Goal: Task Accomplishment & Management: Use online tool/utility

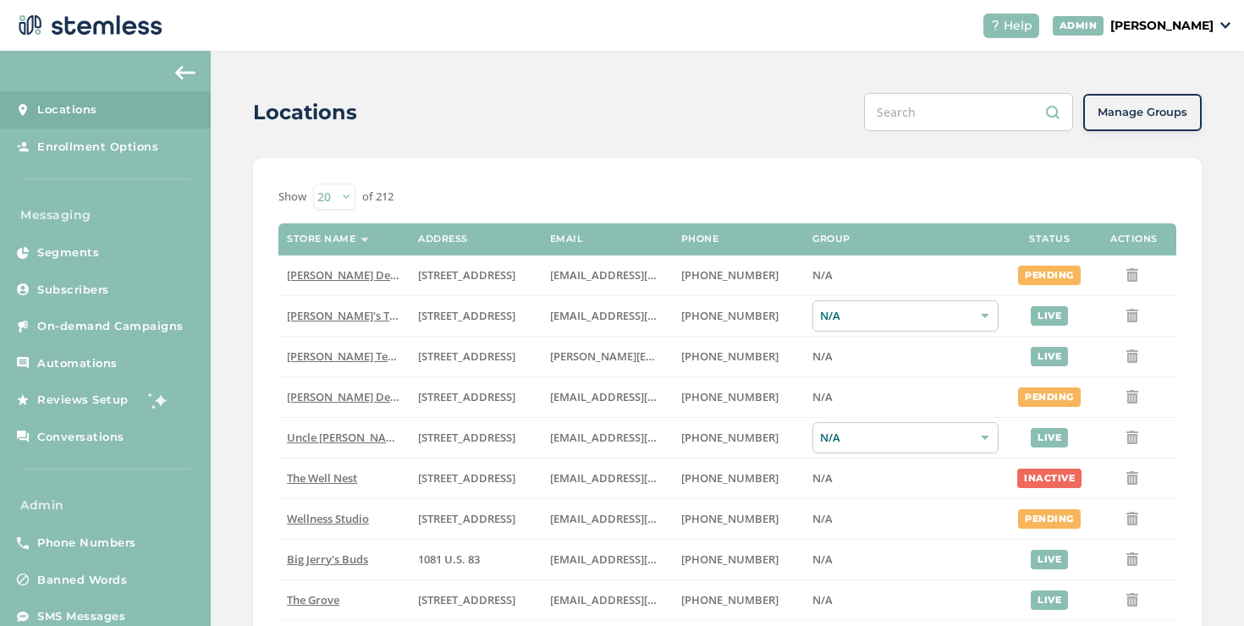
click at [1119, 17] on p "[PERSON_NAME]" at bounding box center [1162, 26] width 103 height 18
click at [1182, 119] on span "Impersonate" at bounding box center [1170, 122] width 83 height 17
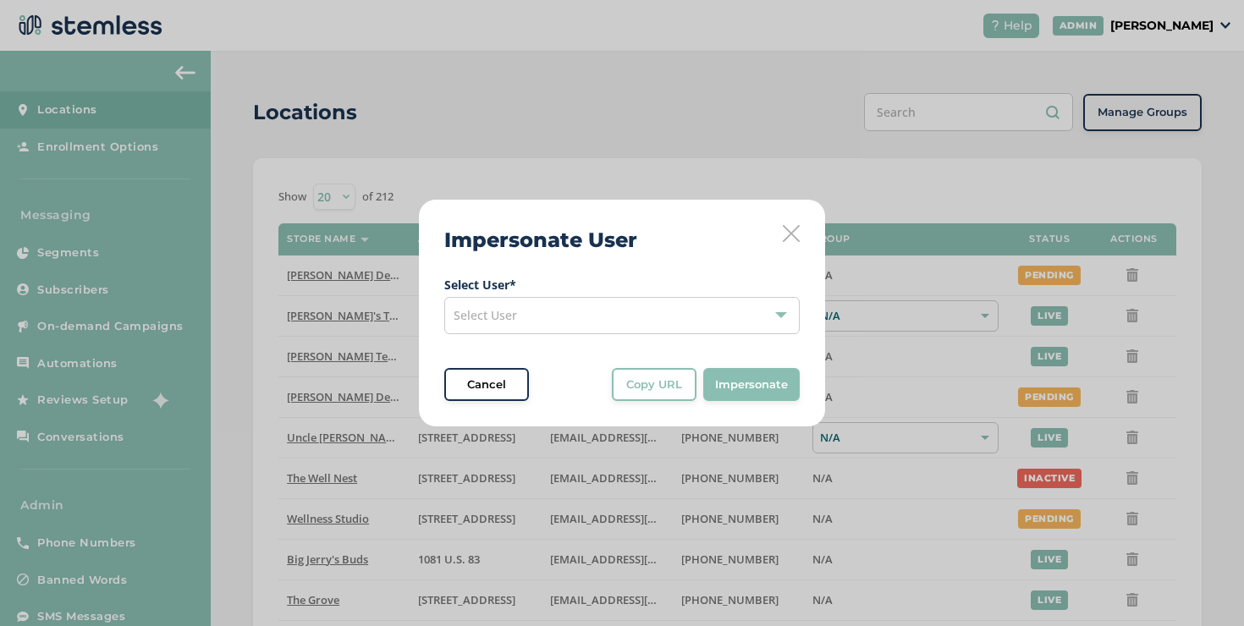
click at [684, 301] on div "Select User" at bounding box center [622, 315] width 356 height 37
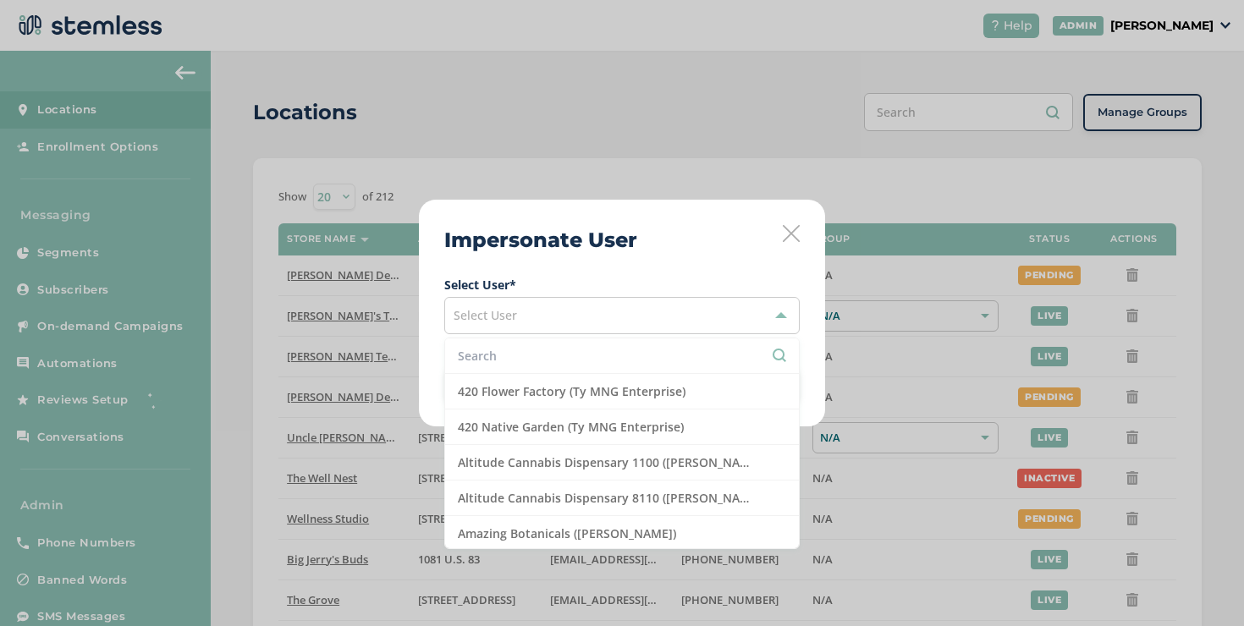
click at [687, 350] on input "text" at bounding box center [622, 356] width 328 height 18
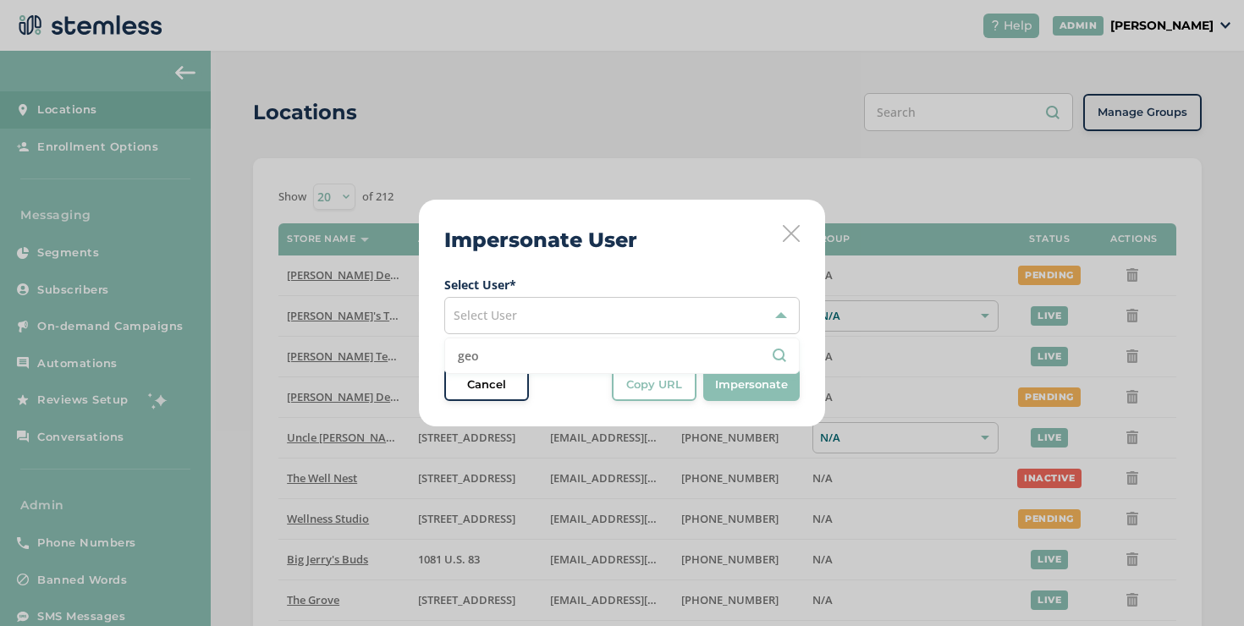
type input "geo"
click at [516, 323] on div "Select User" at bounding box center [622, 315] width 356 height 37
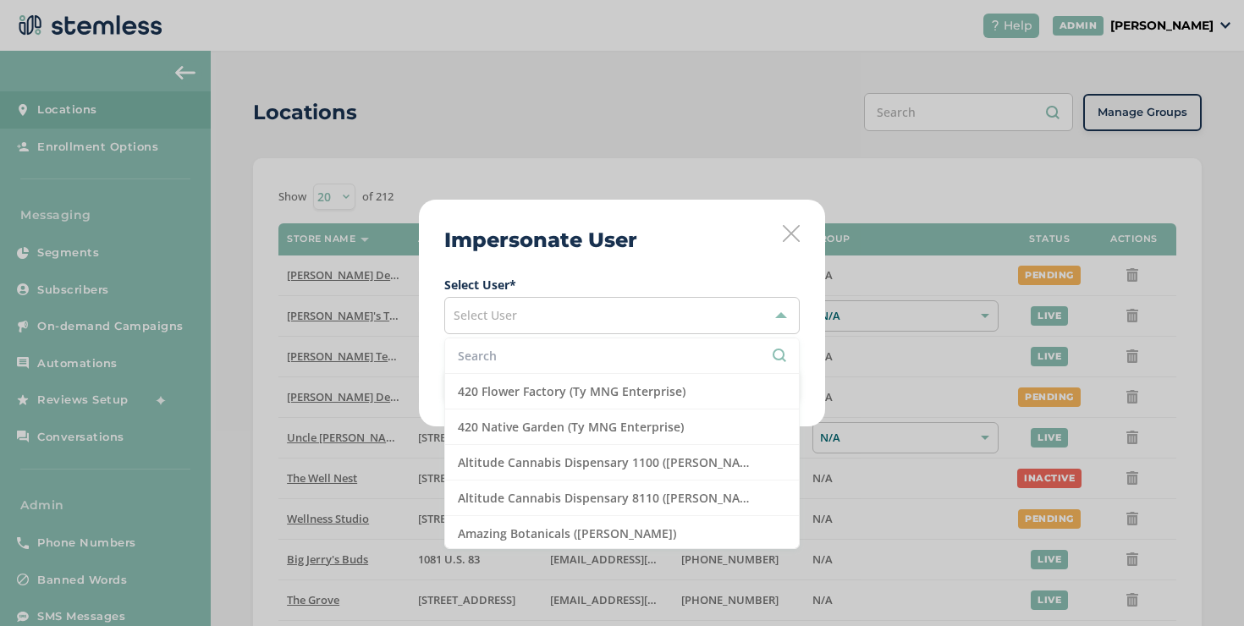
click at [516, 349] on input "text" at bounding box center [622, 356] width 328 height 18
click at [516, 349] on input "ge" at bounding box center [622, 356] width 328 height 18
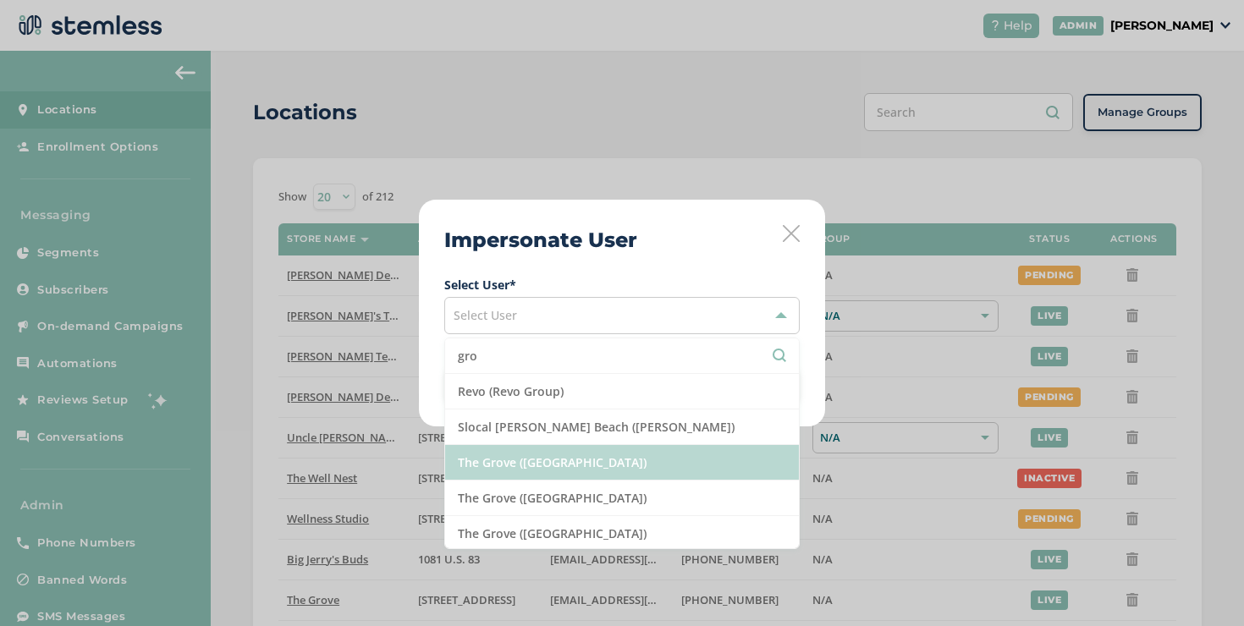
type input "gro"
click at [522, 453] on li "The Grove ([GEOGRAPHIC_DATA])" at bounding box center [622, 463] width 354 height 36
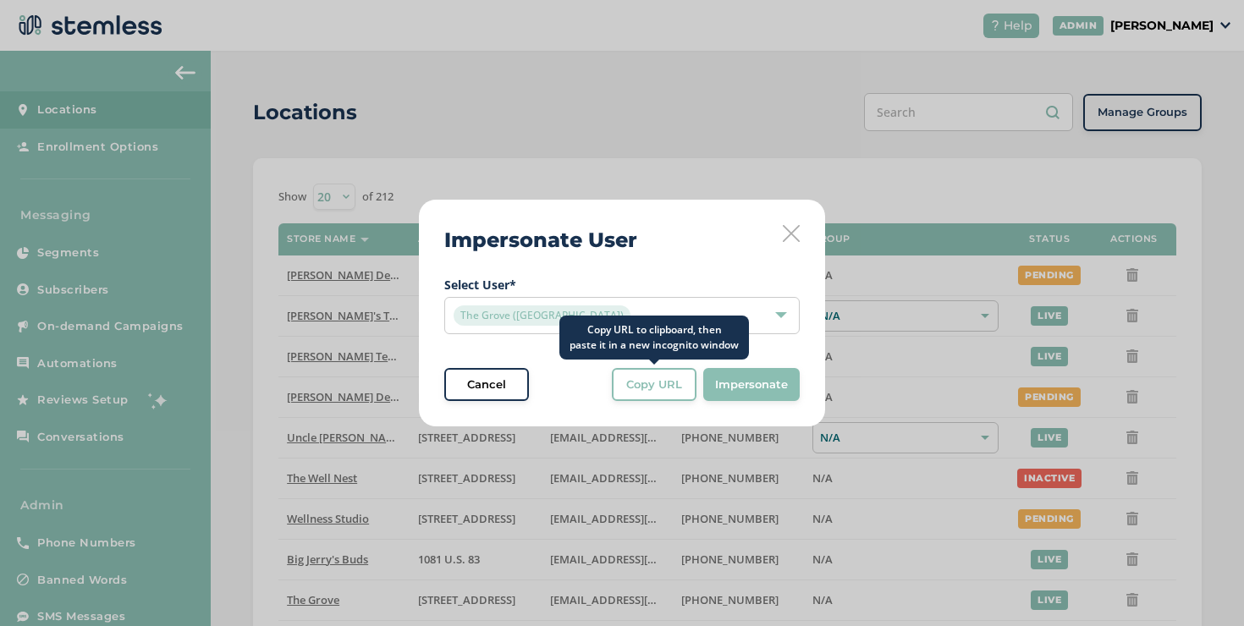
click at [659, 383] on span "Copy URL" at bounding box center [654, 385] width 56 height 17
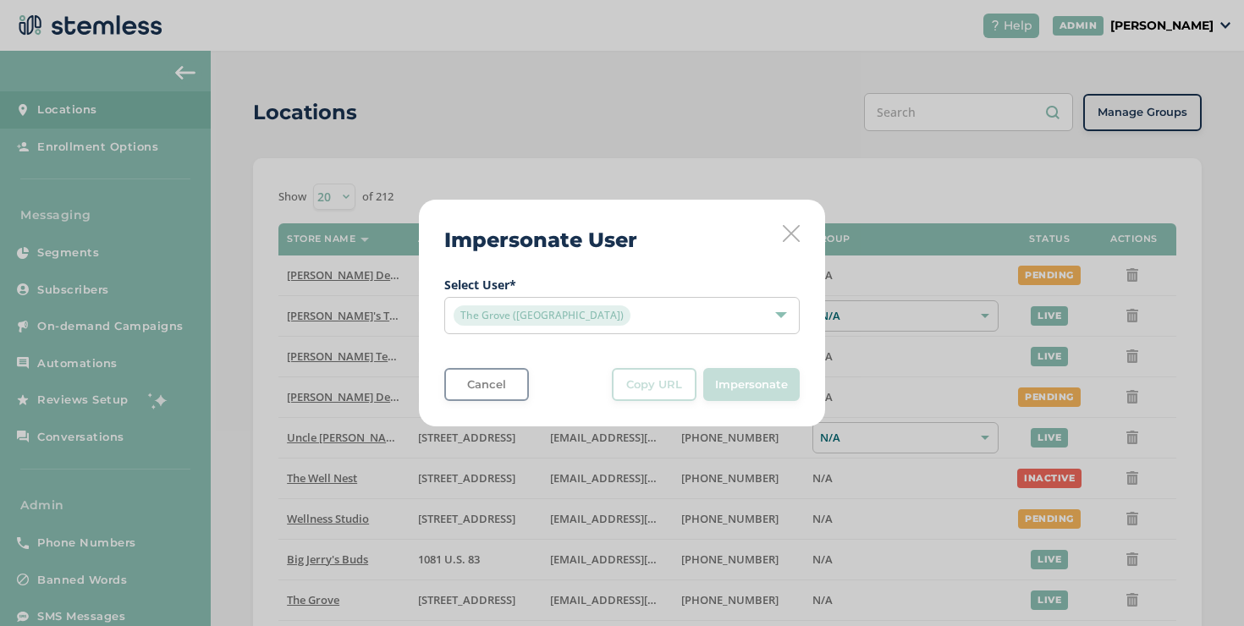
click at [505, 312] on span "The Grove ([GEOGRAPHIC_DATA])" at bounding box center [542, 316] width 177 height 20
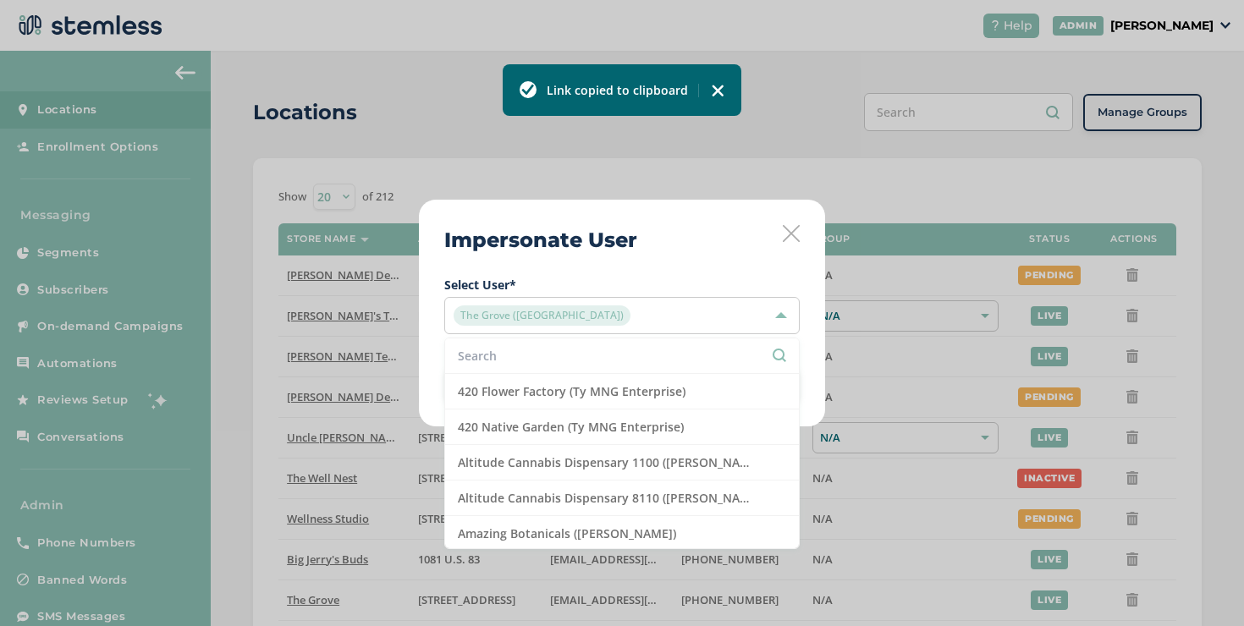
click at [504, 355] on input "text" at bounding box center [622, 356] width 328 height 18
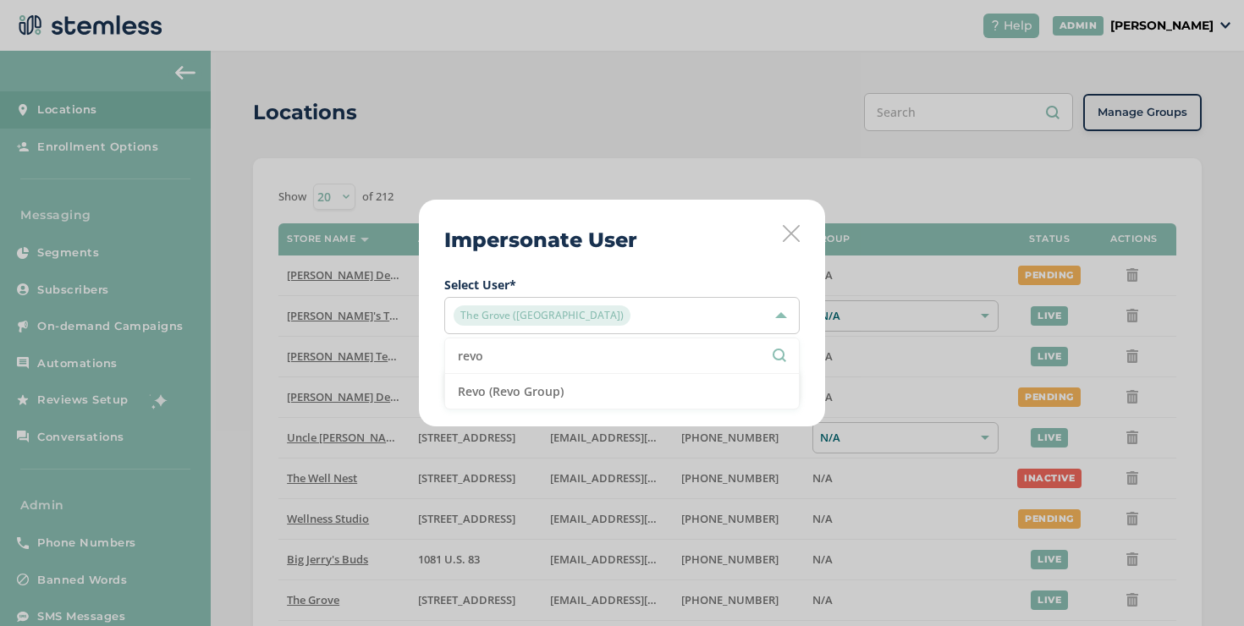
click at [582, 347] on input "revo" at bounding box center [622, 356] width 328 height 18
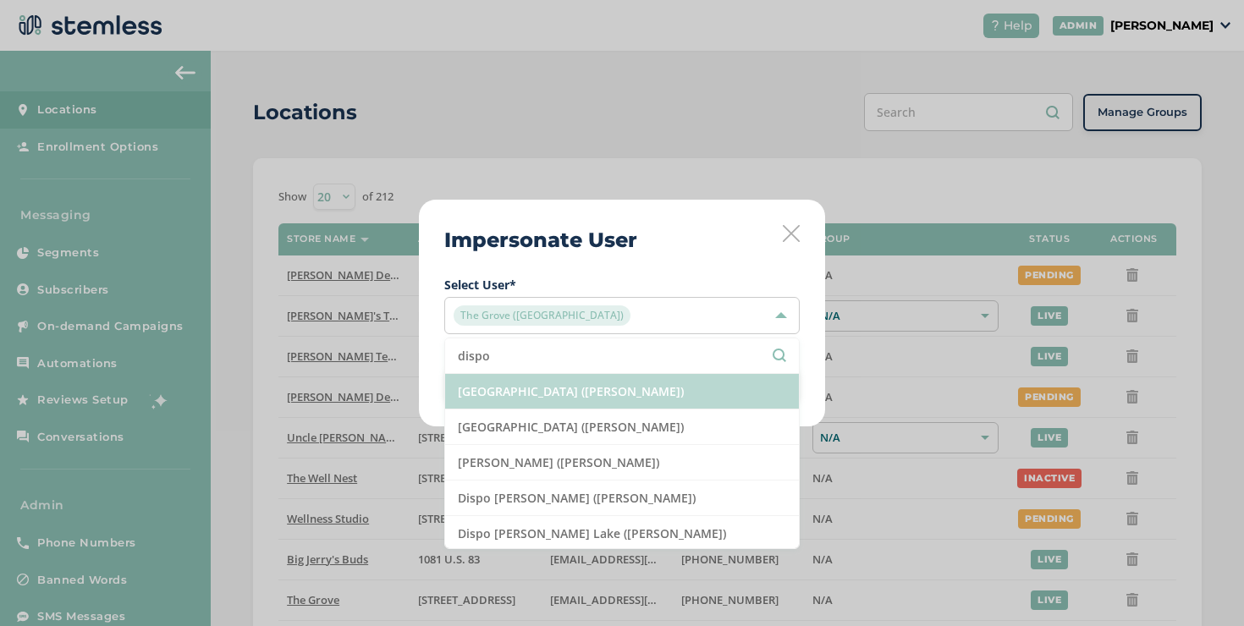
type input "dispo"
click at [584, 394] on li "[GEOGRAPHIC_DATA] ([PERSON_NAME])" at bounding box center [622, 392] width 354 height 36
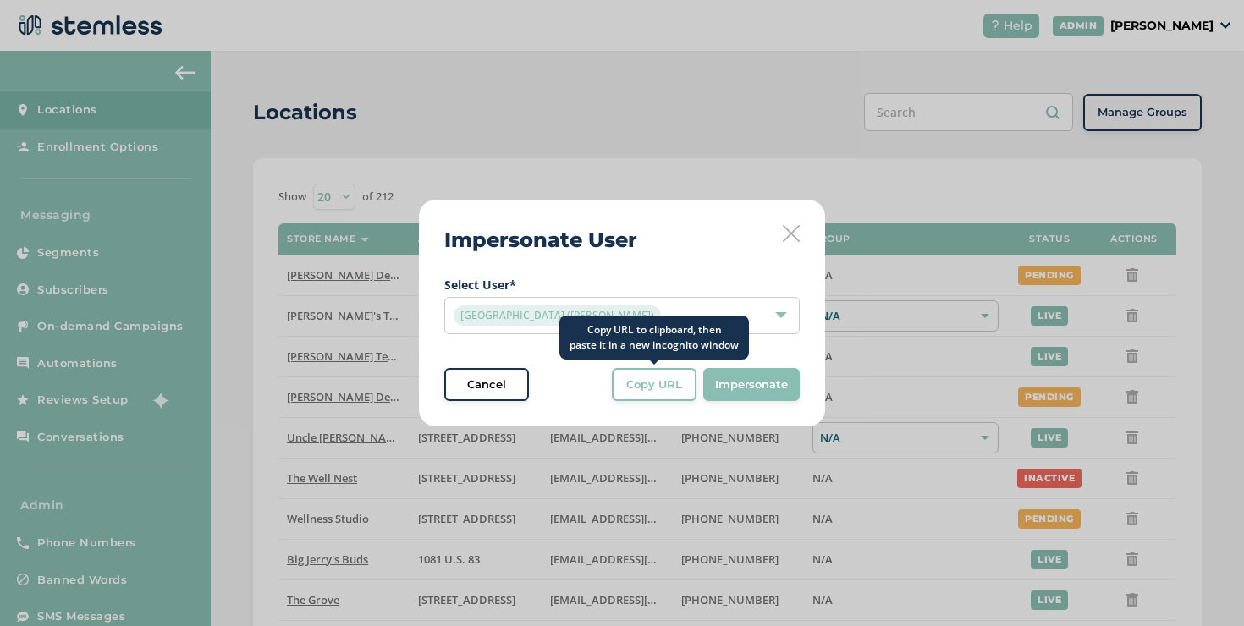
click at [642, 397] on button "Copy URL" at bounding box center [654, 385] width 85 height 34
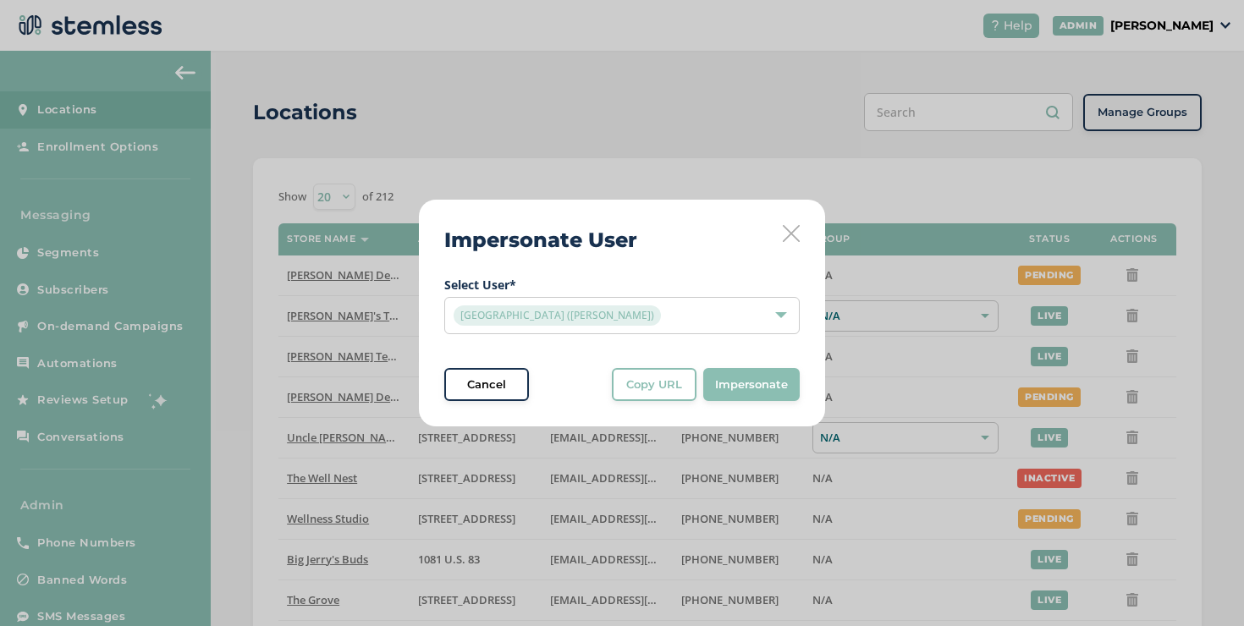
click at [654, 321] on div "[GEOGRAPHIC_DATA] ([PERSON_NAME])" at bounding box center [614, 316] width 320 height 20
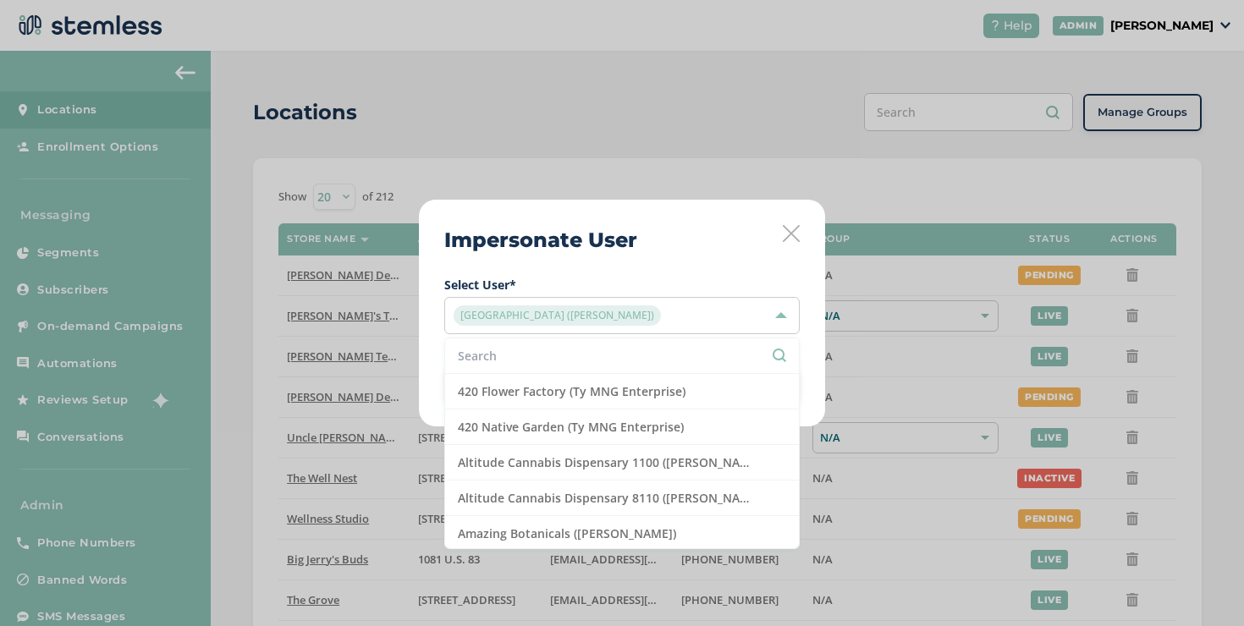
click at [538, 357] on input "text" at bounding box center [622, 356] width 328 height 18
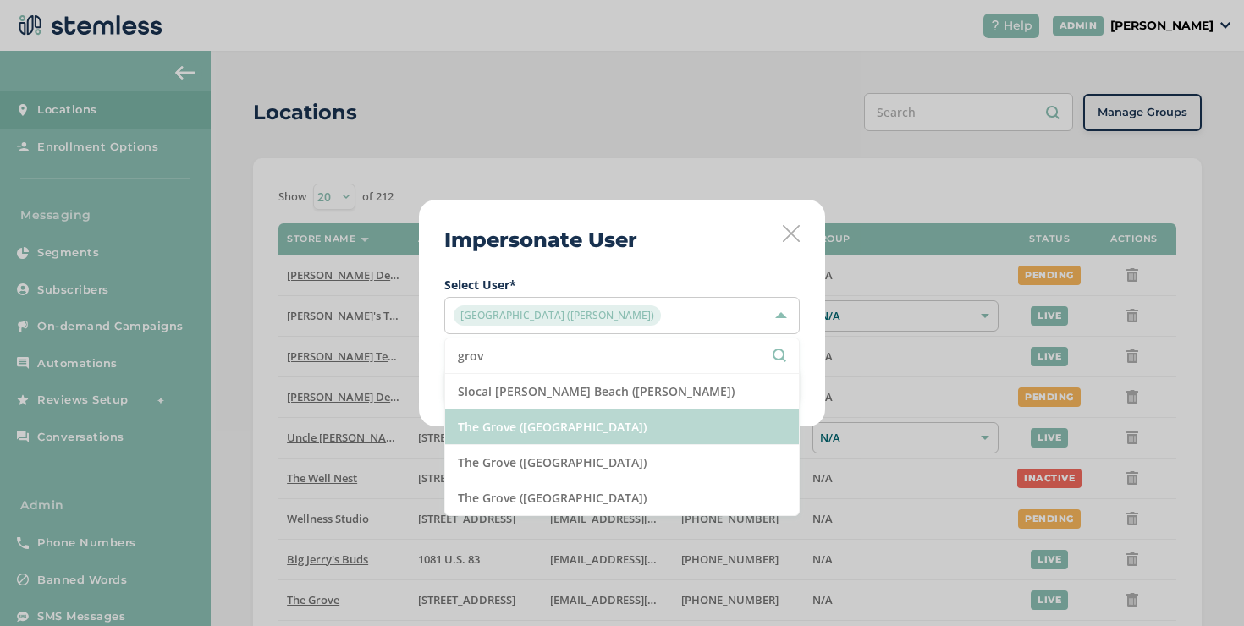
type input "grov"
click at [549, 419] on li "The Grove ([GEOGRAPHIC_DATA])" at bounding box center [622, 428] width 354 height 36
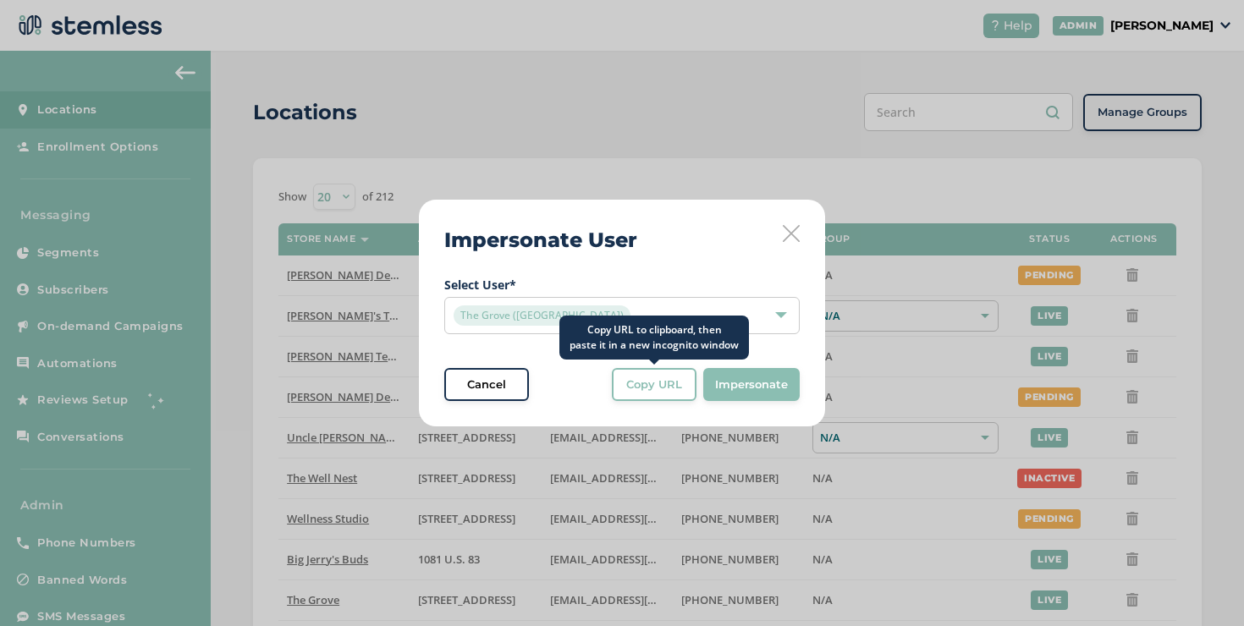
click at [644, 393] on button "Copy URL" at bounding box center [654, 385] width 85 height 34
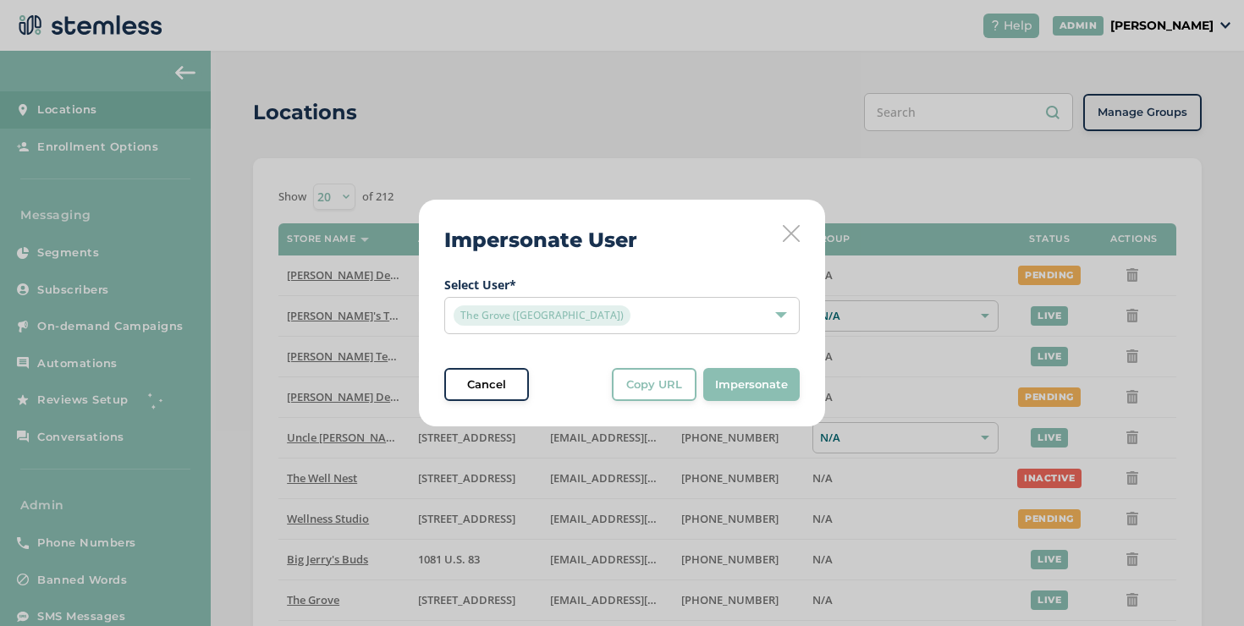
click at [599, 310] on div "The Grove ([GEOGRAPHIC_DATA])" at bounding box center [614, 316] width 320 height 20
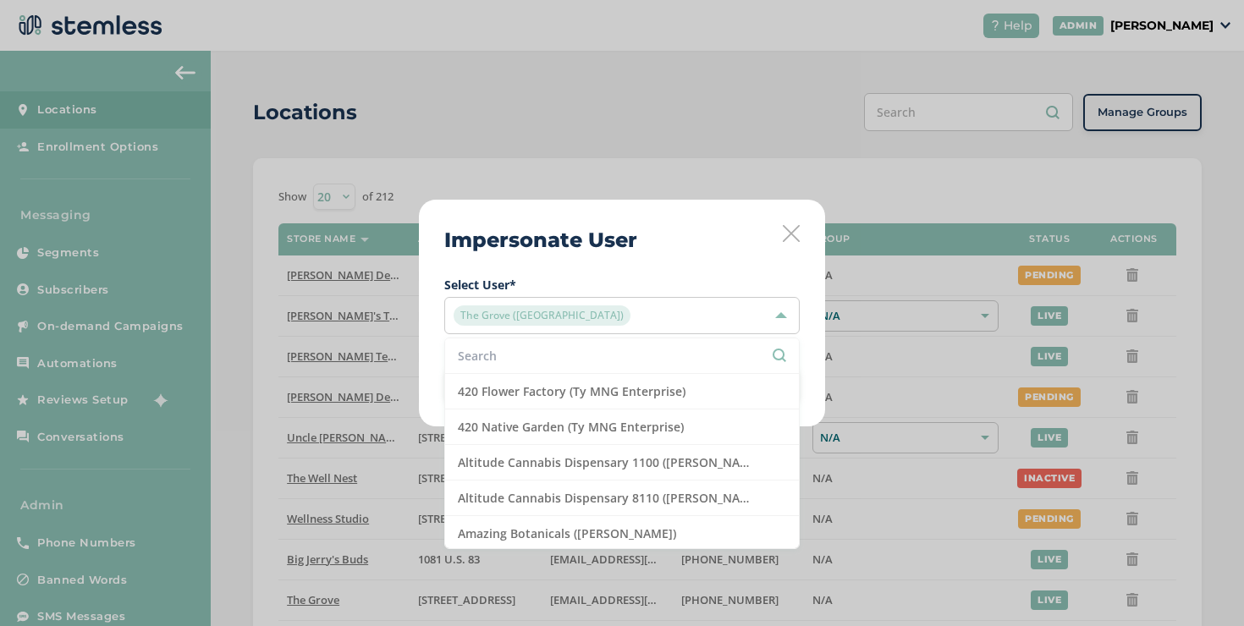
click at [578, 347] on input "text" at bounding box center [622, 356] width 328 height 18
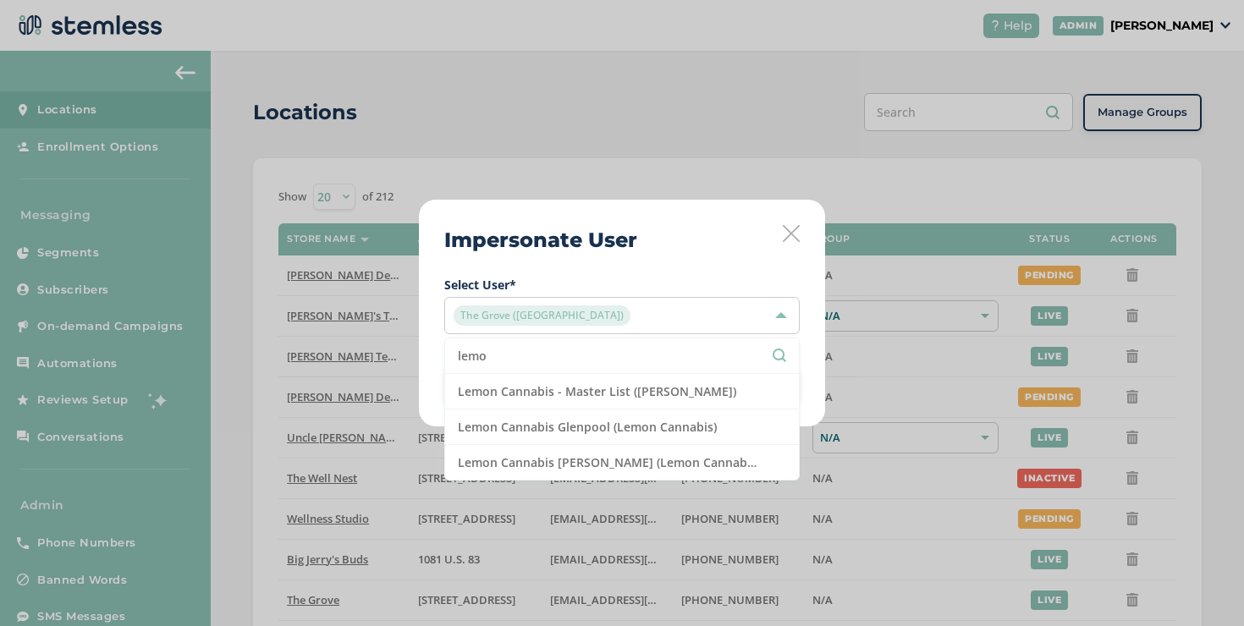
click at [584, 361] on input "lemo" at bounding box center [622, 356] width 328 height 18
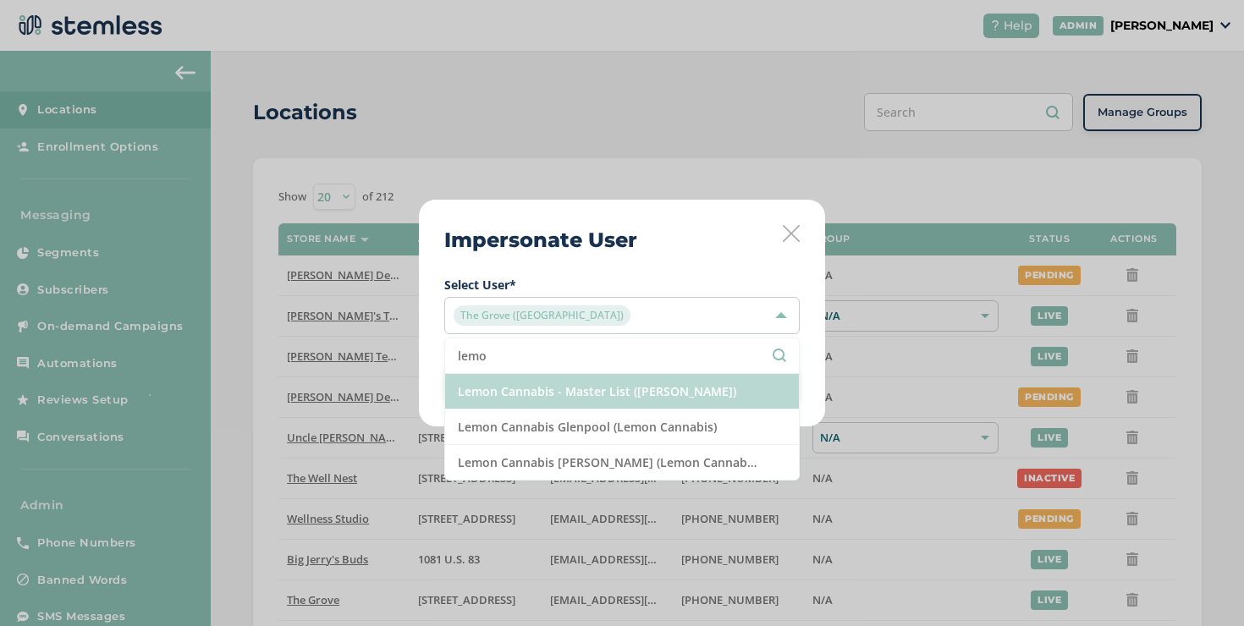
type input "lemo"
click at [584, 377] on li "Lemon Cannabis - Master List ([PERSON_NAME])" at bounding box center [622, 392] width 354 height 36
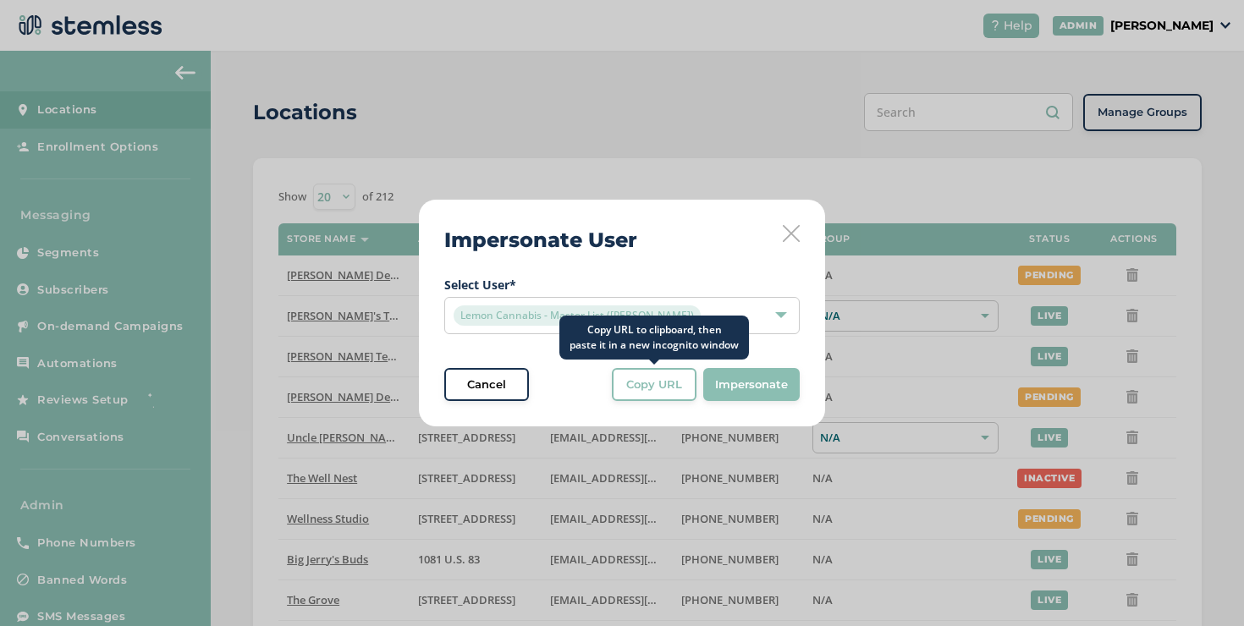
click at [641, 383] on span "Copy URL" at bounding box center [654, 385] width 56 height 17
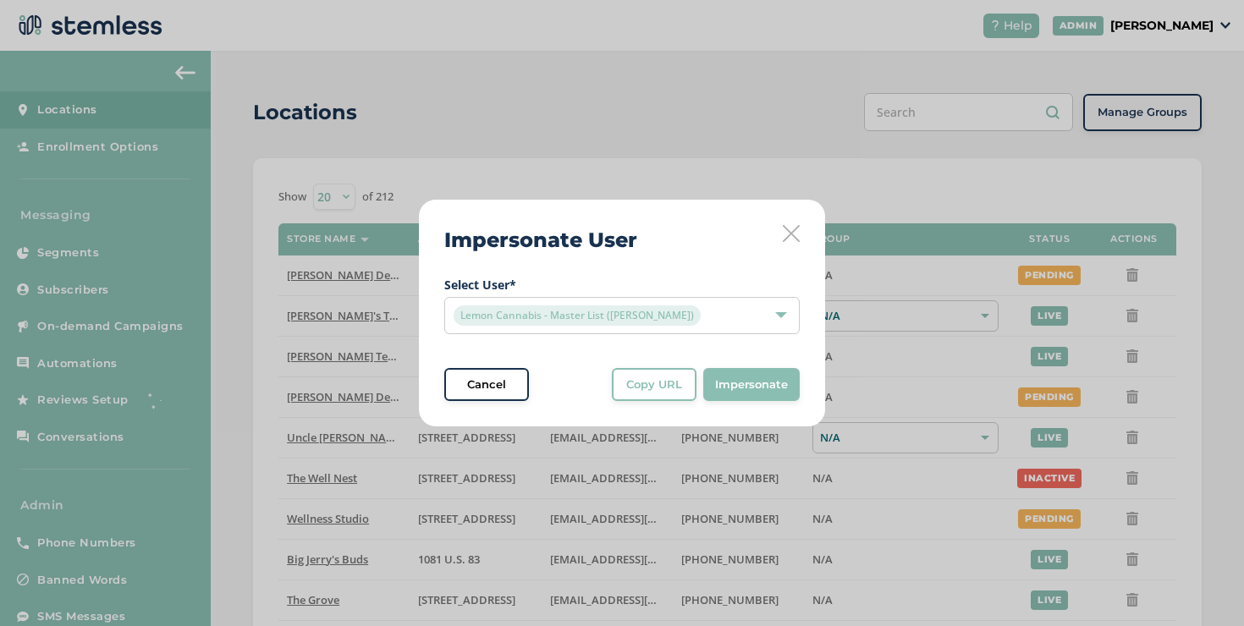
click at [793, 232] on icon at bounding box center [791, 233] width 17 height 17
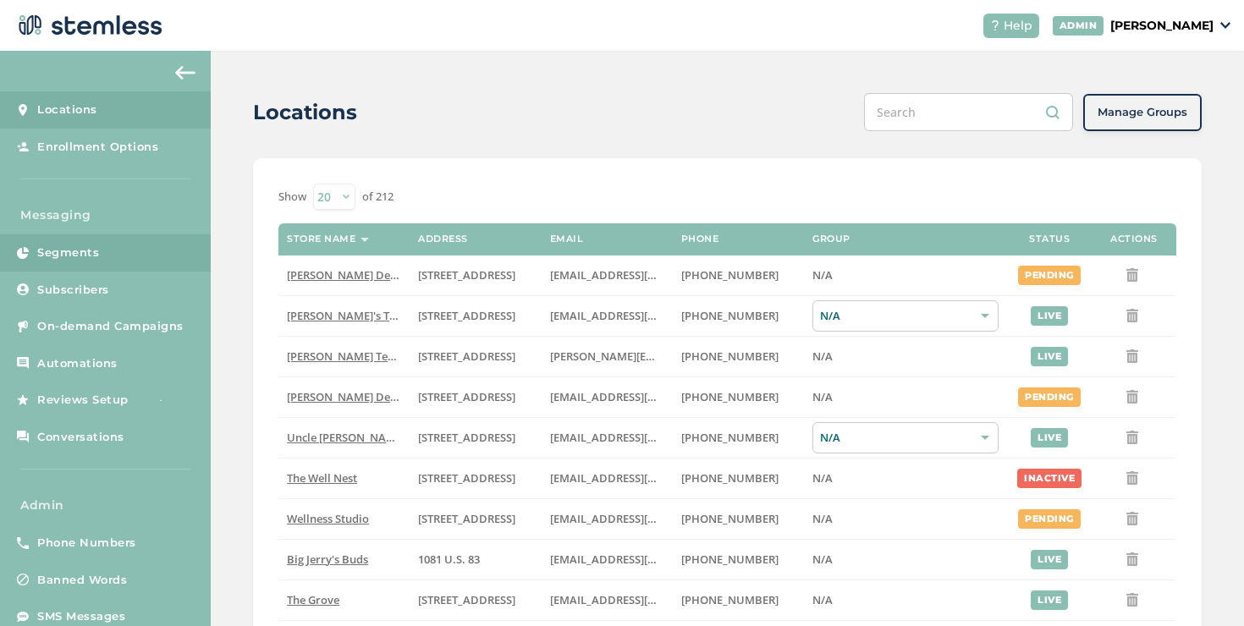
click at [124, 257] on link "Segments" at bounding box center [105, 252] width 211 height 37
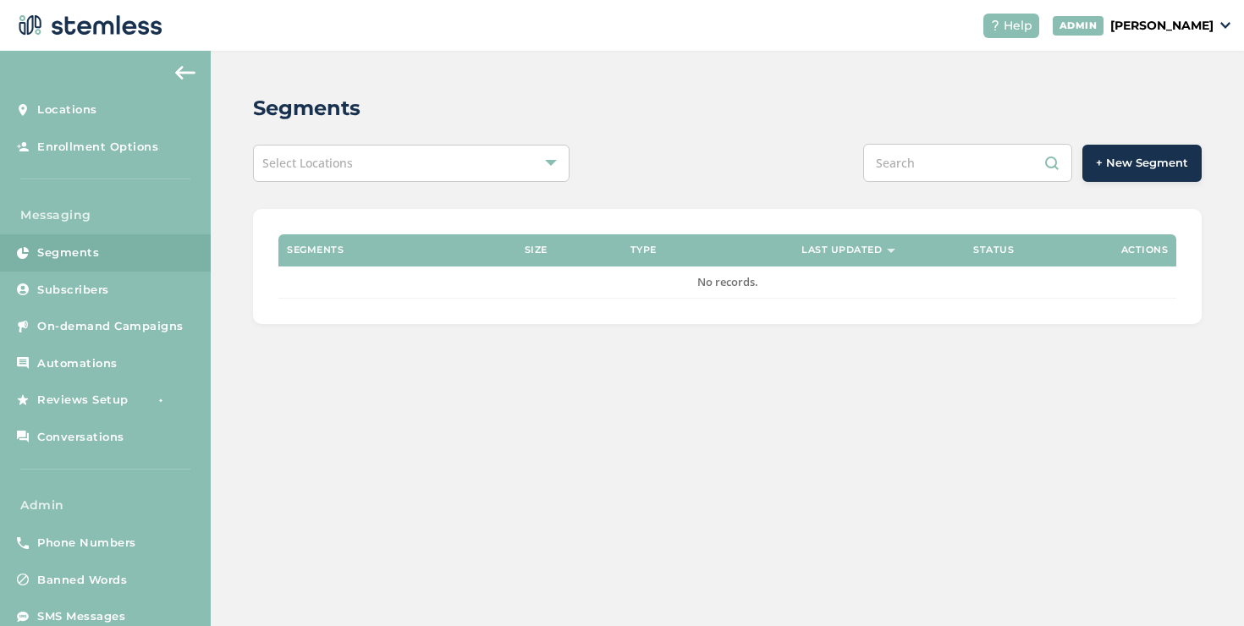
click at [376, 181] on div "Select Locations" at bounding box center [411, 163] width 317 height 37
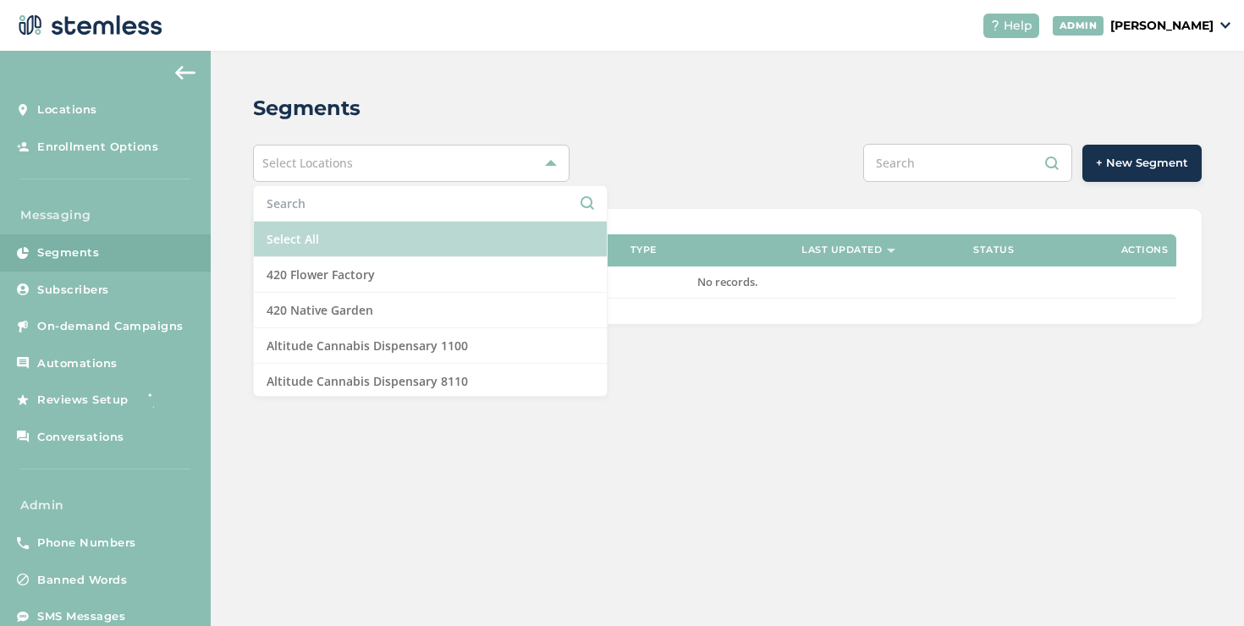
click at [334, 233] on li "Select All" at bounding box center [430, 240] width 353 height 36
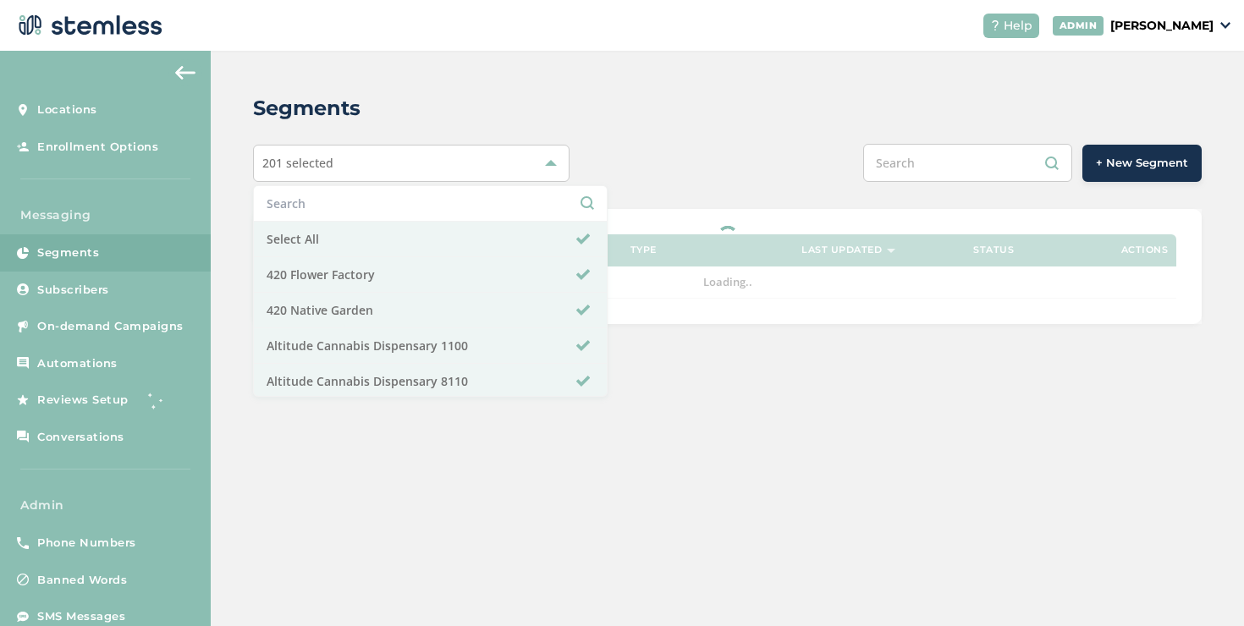
click at [625, 205] on div "Segments 201 selected Select All 420 Flower Factory 420 Native Garden Altitude …" at bounding box center [728, 209] width 1034 height 316
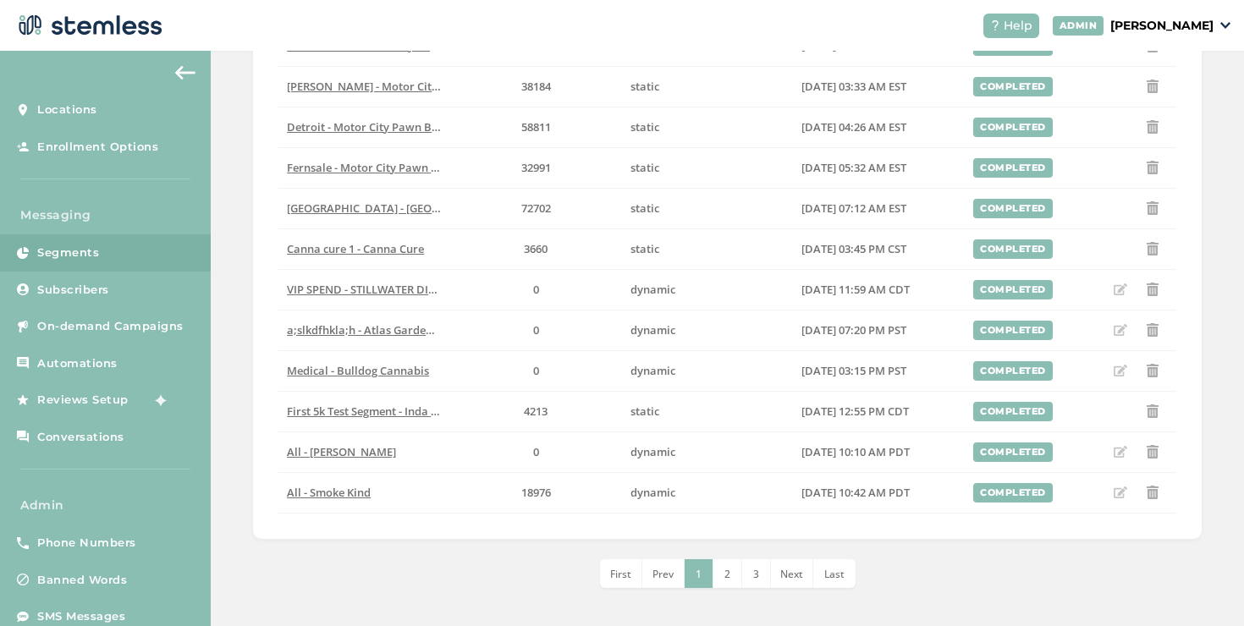
scroll to position [609, 0]
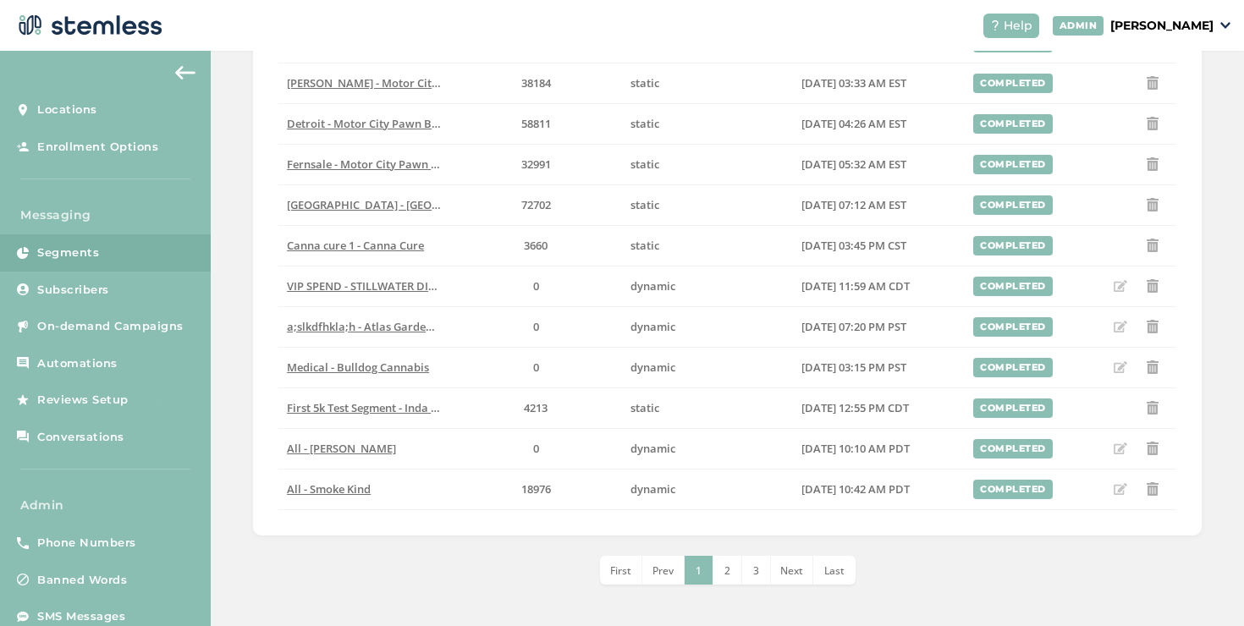
click at [731, 561] on li "2" at bounding box center [728, 570] width 29 height 29
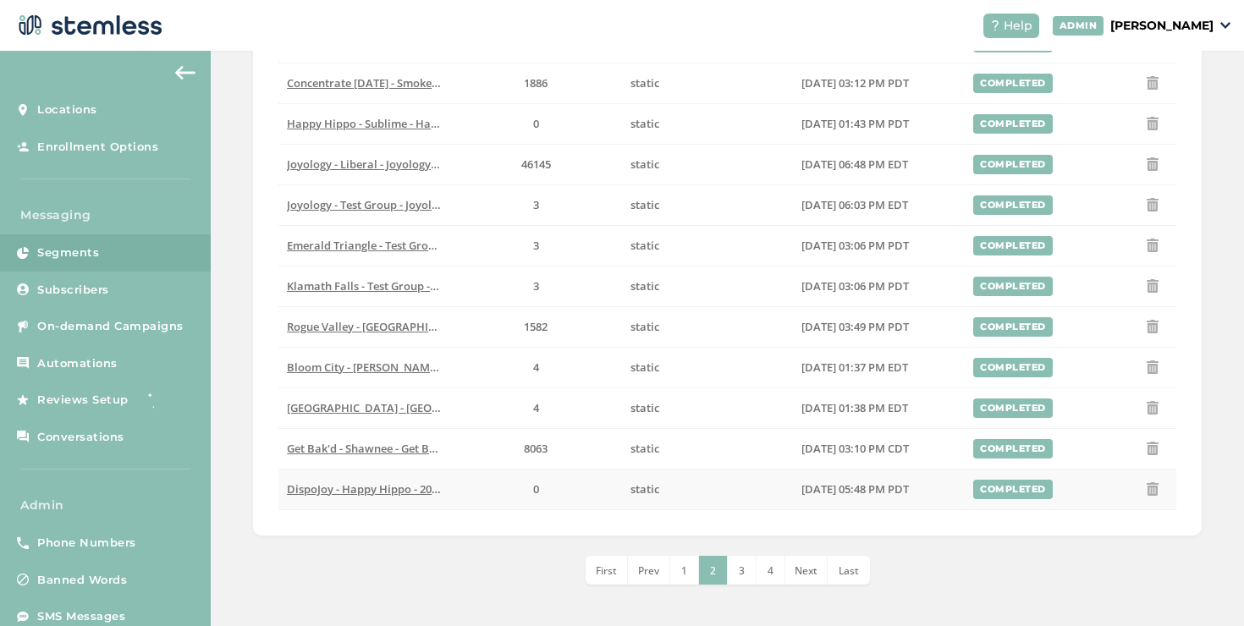
click at [403, 493] on span "DispoJoy - Happy Hippo - 20k - 4/8/25 - Happy Hippo" at bounding box center [423, 489] width 272 height 15
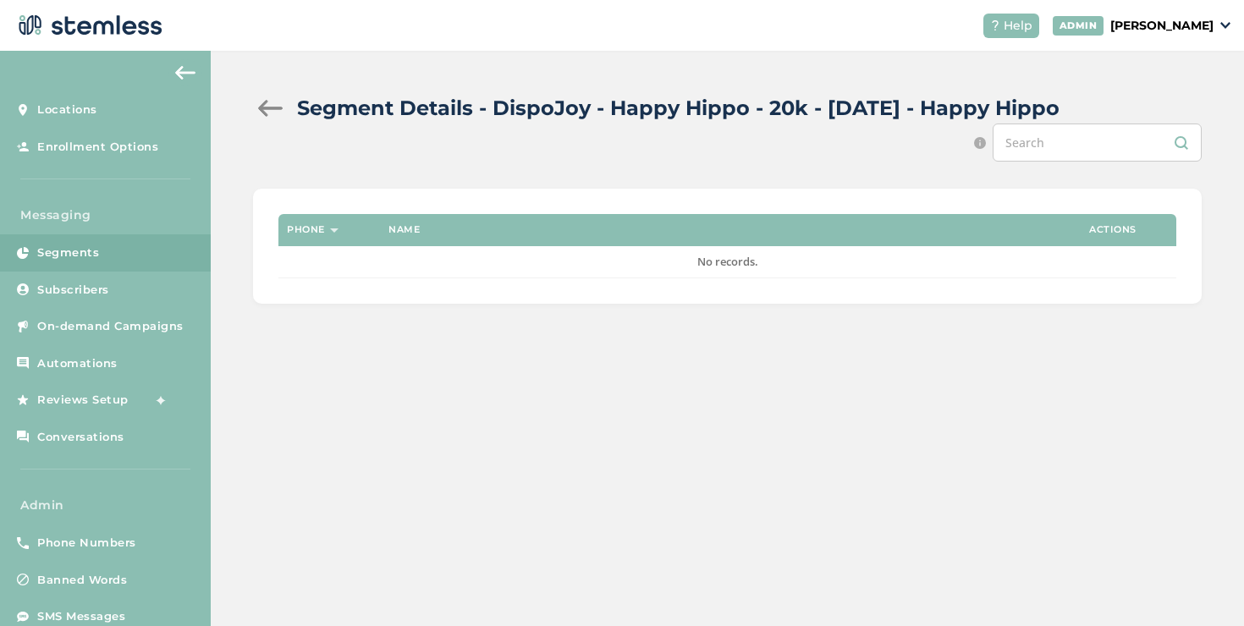
click at [277, 108] on div at bounding box center [270, 108] width 34 height 17
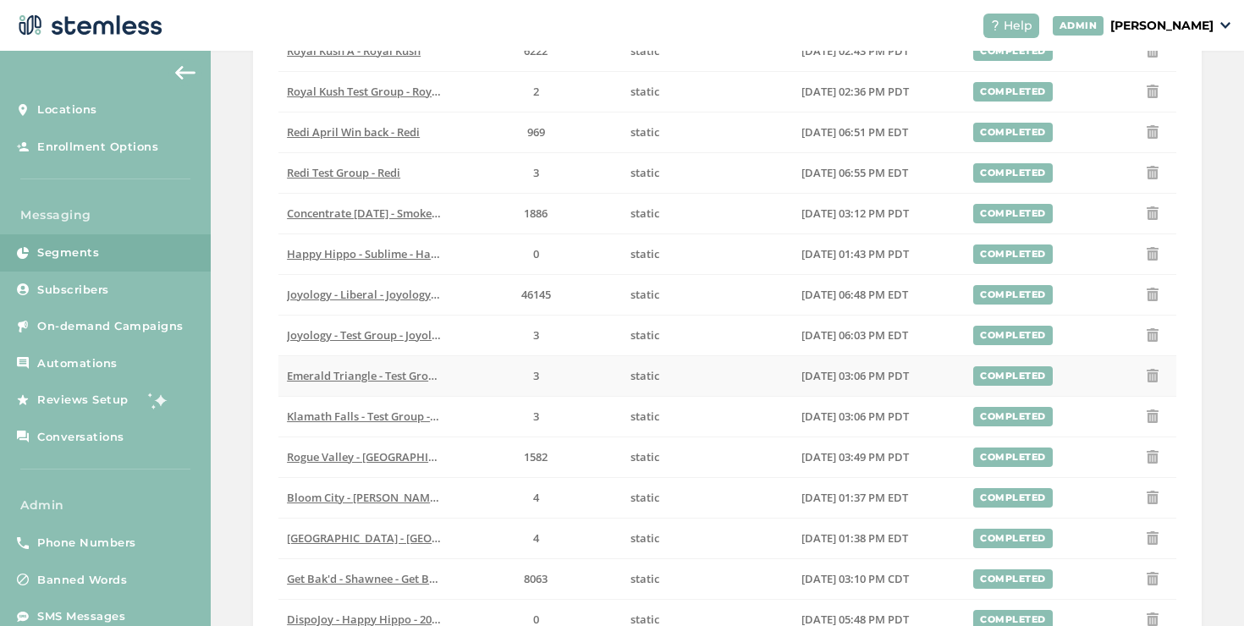
scroll to position [609, 0]
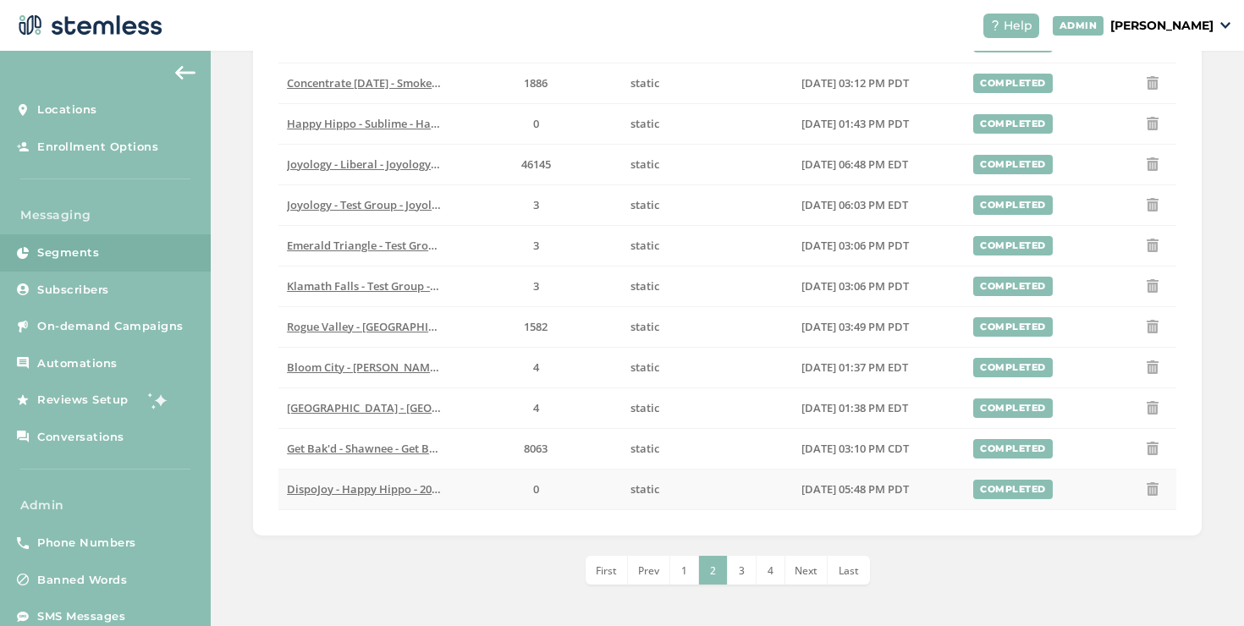
click at [405, 495] on span "DispoJoy - Happy Hippo - 20k - 4/8/25 - Happy Hippo" at bounding box center [423, 489] width 272 height 15
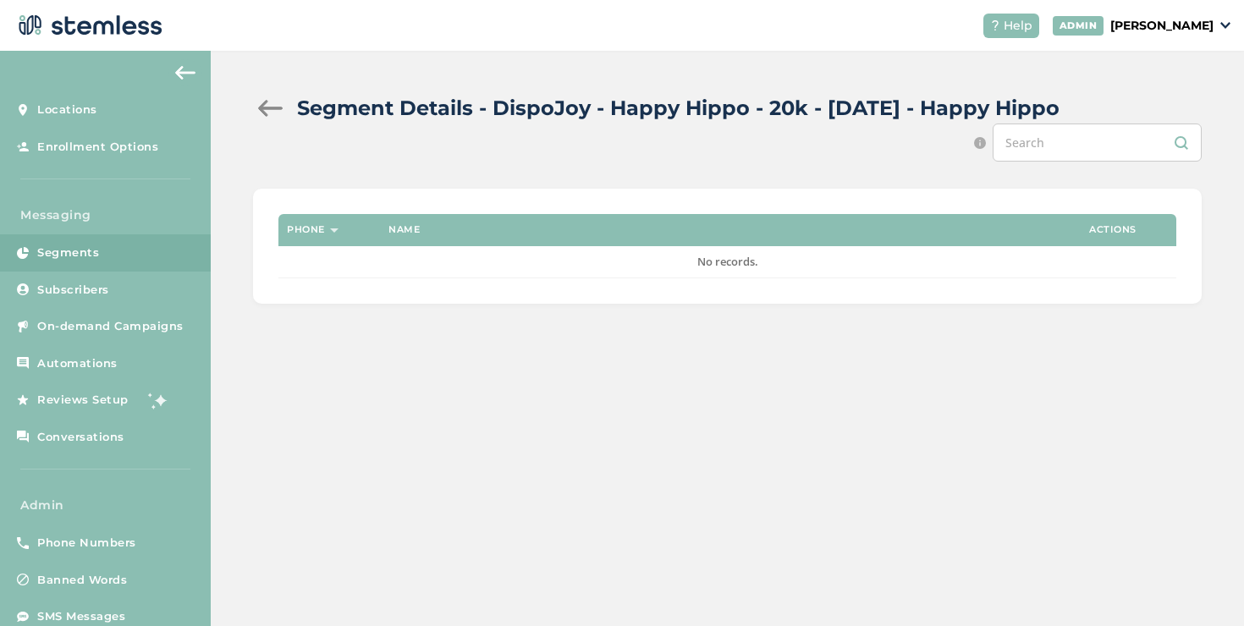
click at [278, 109] on div at bounding box center [270, 108] width 34 height 17
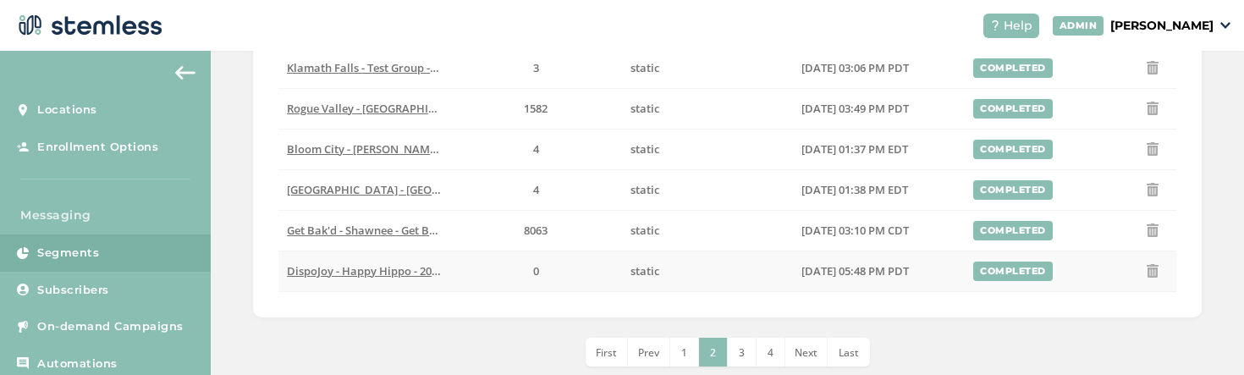
scroll to position [860, 0]
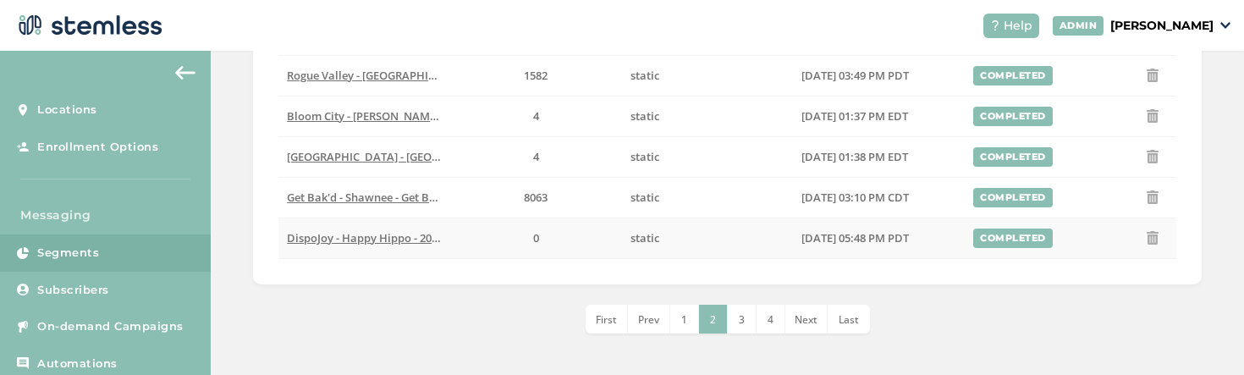
click at [381, 223] on td "DispoJoy - Happy Hippo - 20k - 4/8/25 - Happy Hippo" at bounding box center [365, 238] width 172 height 41
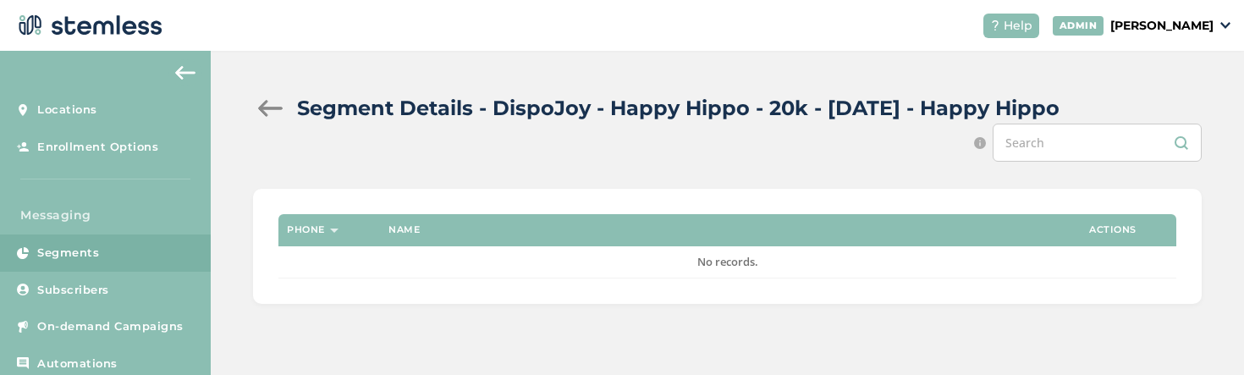
click at [271, 108] on div at bounding box center [270, 108] width 34 height 17
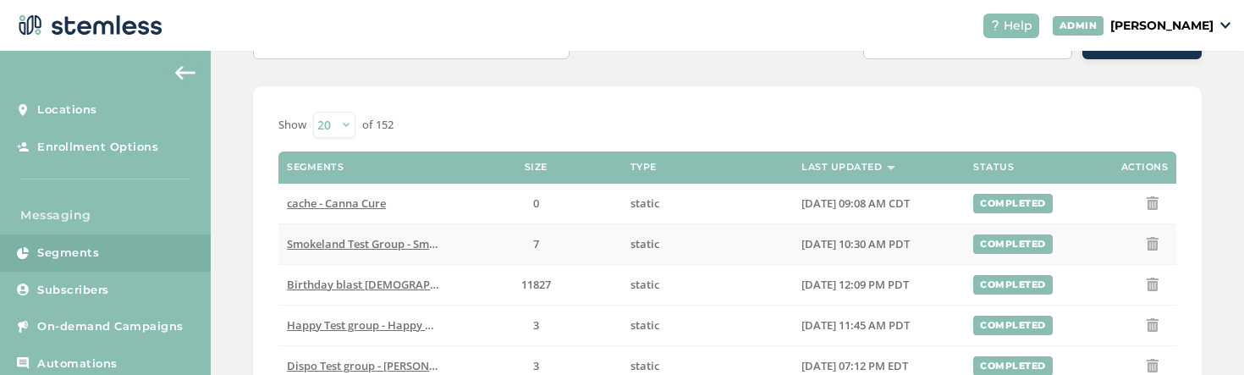
scroll to position [124, 0]
click at [401, 279] on span "Birthday blast march 31 - Happy Hippo" at bounding box center [426, 283] width 278 height 15
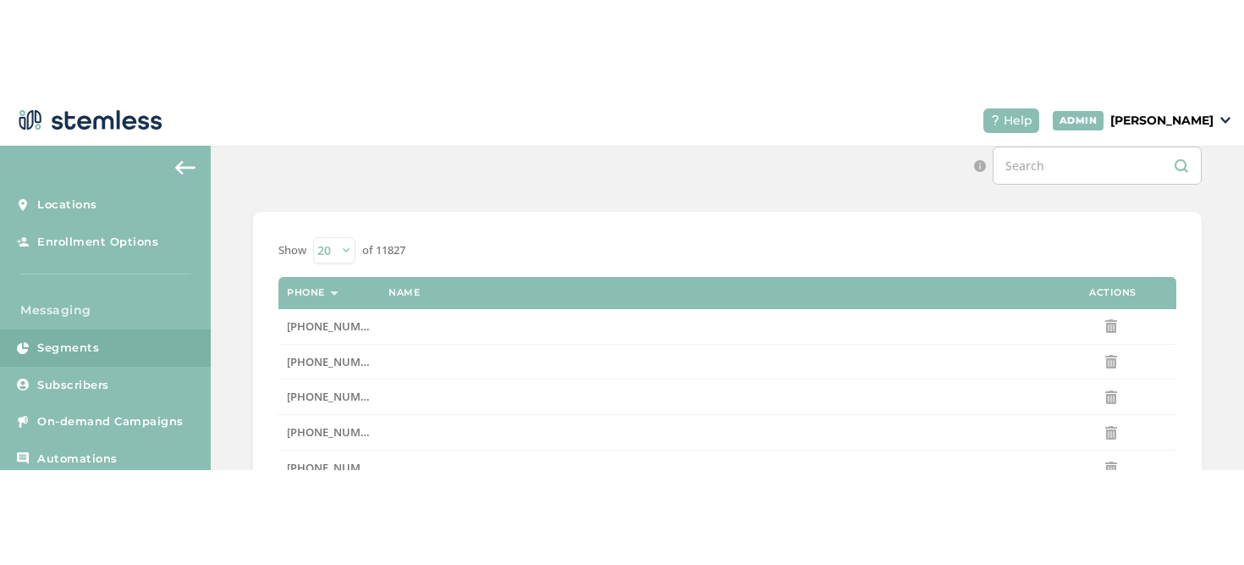
scroll to position [68, 0]
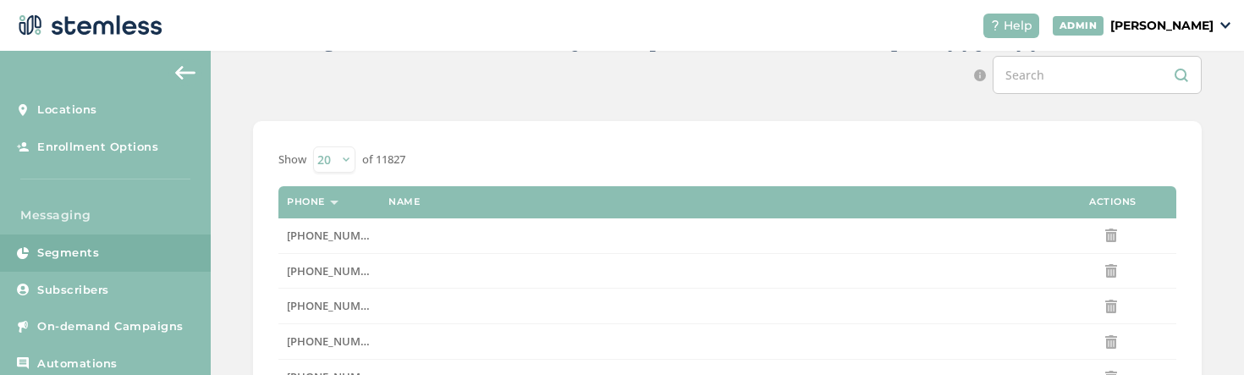
click at [1118, 41] on header "Help ADMIN Mohammad Alhallaq" at bounding box center [622, 25] width 1244 height 51
click at [1123, 30] on p "[PERSON_NAME]" at bounding box center [1162, 26] width 103 height 18
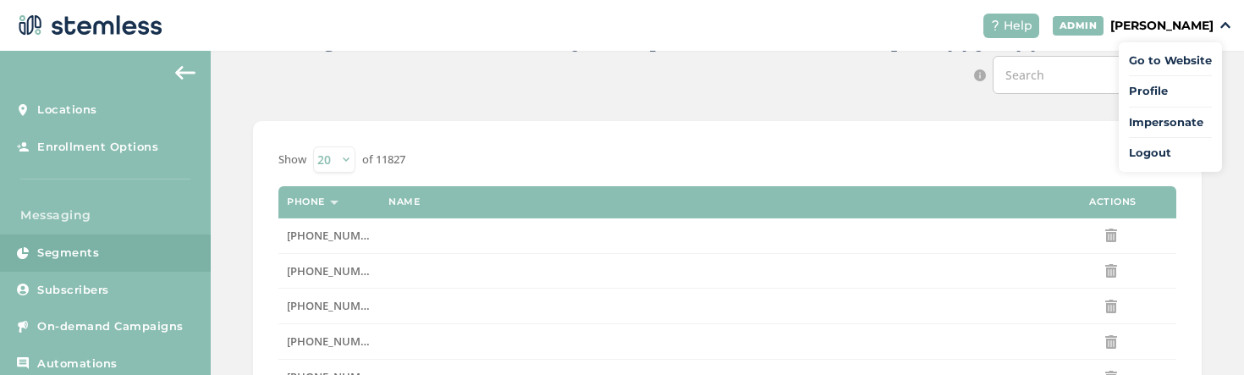
click at [1166, 120] on span "Impersonate" at bounding box center [1170, 122] width 83 height 17
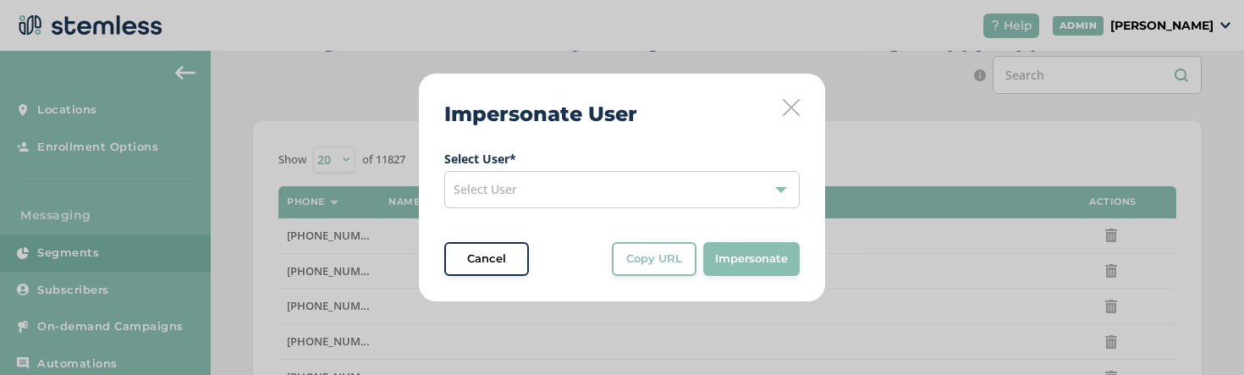
click at [611, 190] on div "Select User" at bounding box center [622, 189] width 356 height 37
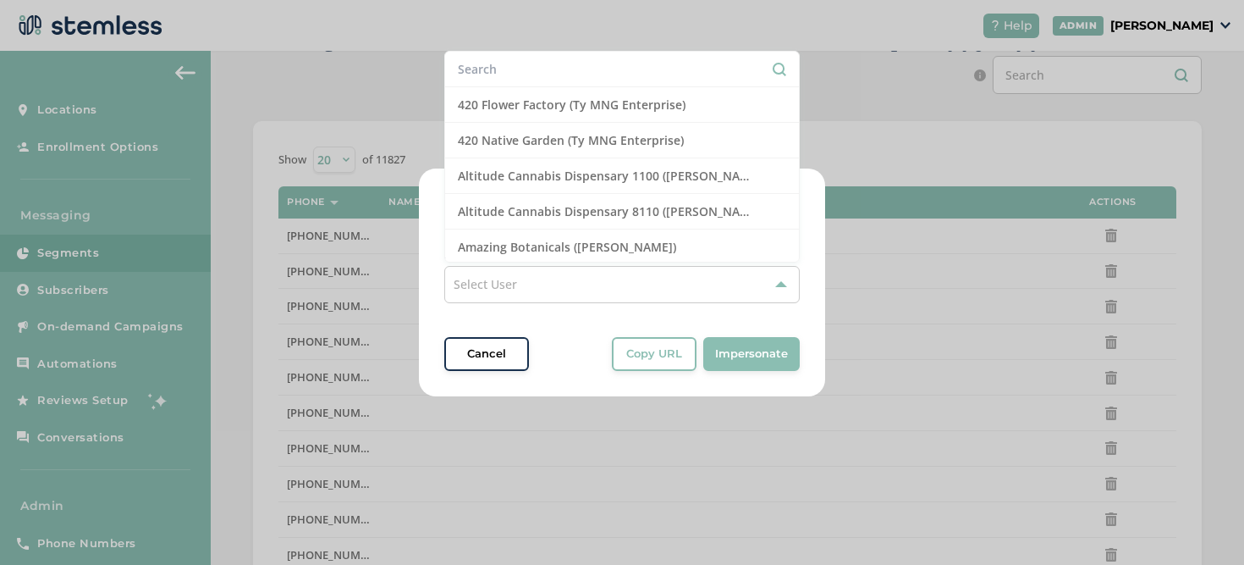
click at [578, 290] on div "Select User" at bounding box center [622, 284] width 356 height 37
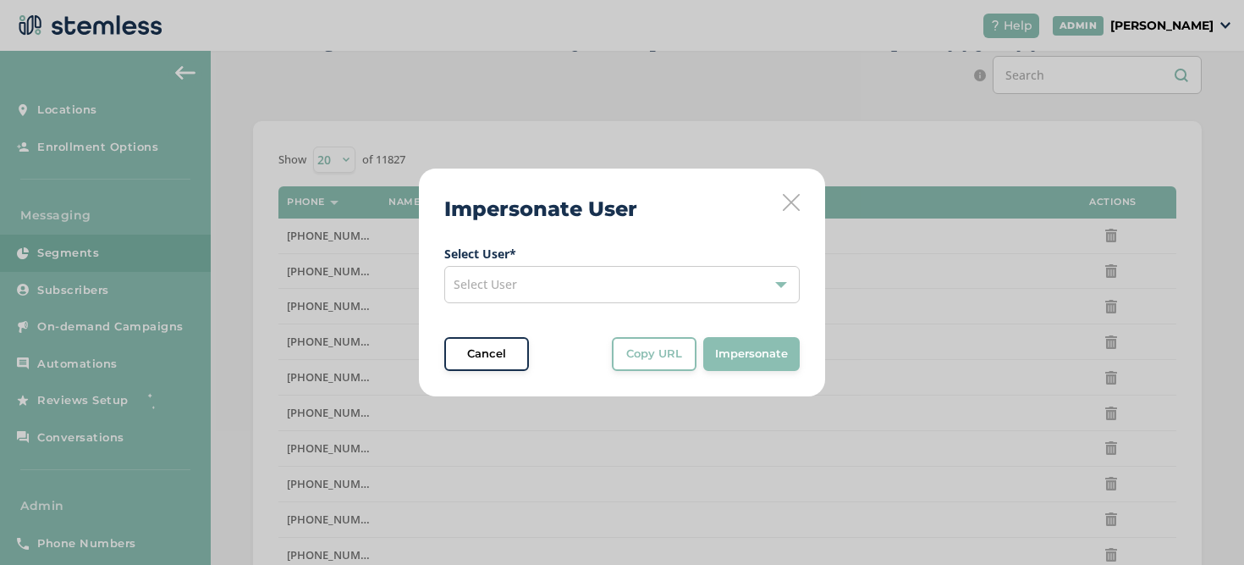
click at [542, 297] on div "Select User" at bounding box center [622, 284] width 356 height 37
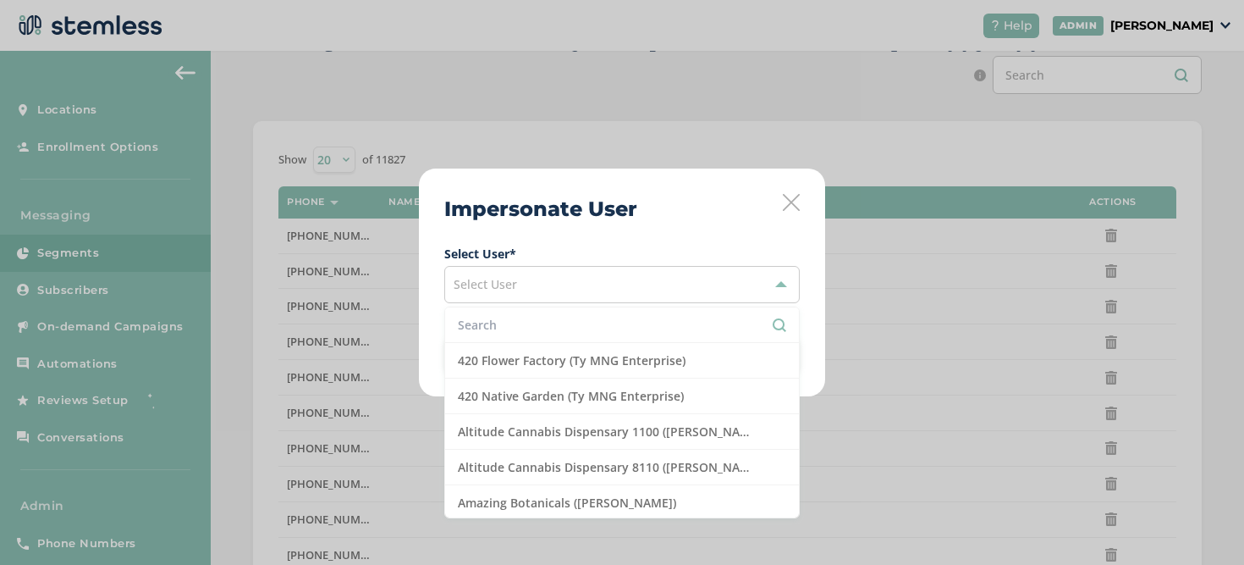
click at [502, 320] on input "text" at bounding box center [622, 325] width 328 height 18
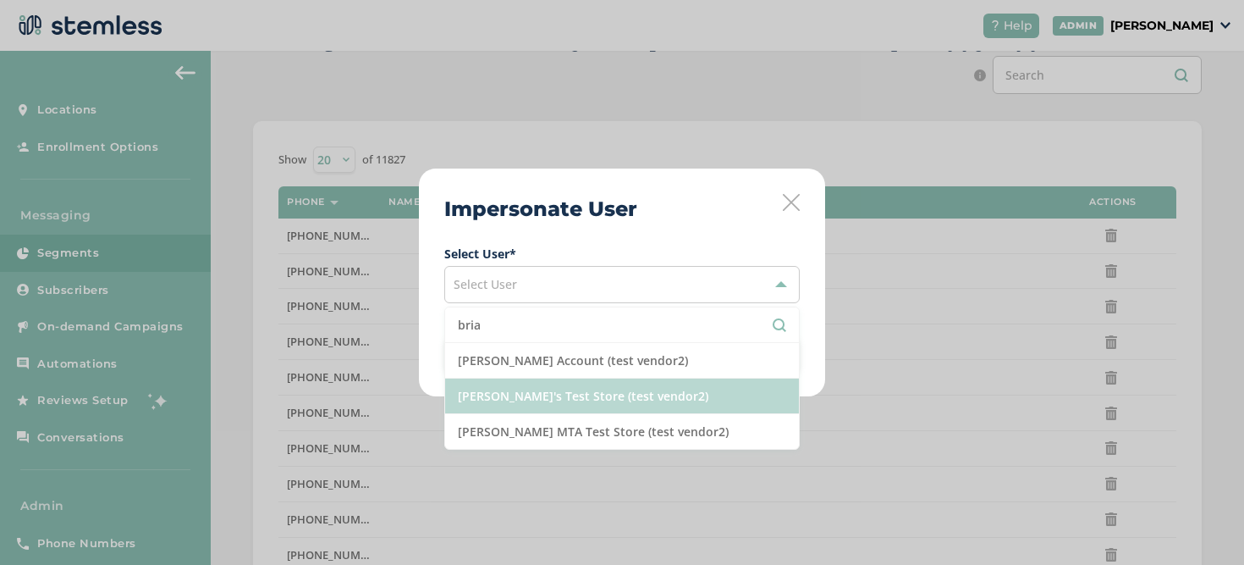
type input "bria"
click at [504, 399] on li "[PERSON_NAME]'s Test Store (test vendor2)" at bounding box center [622, 396] width 354 height 36
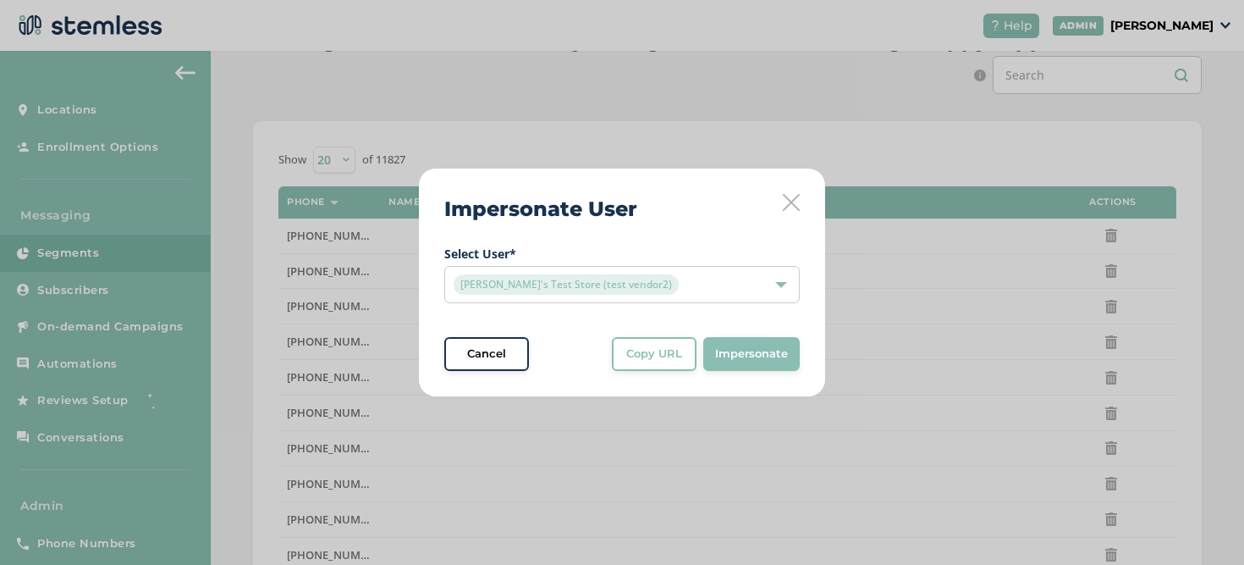
click at [614, 350] on button "Copy URL" at bounding box center [654, 354] width 85 height 34
click at [785, 206] on icon at bounding box center [791, 202] width 17 height 17
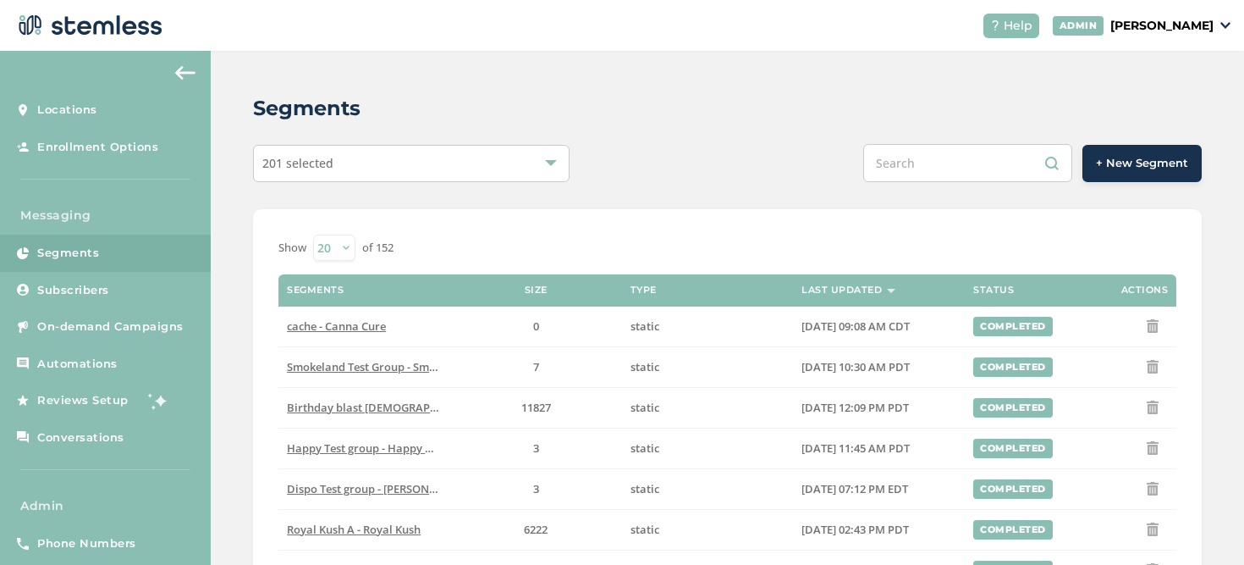
click at [330, 165] on span "201 selected" at bounding box center [297, 163] width 71 height 16
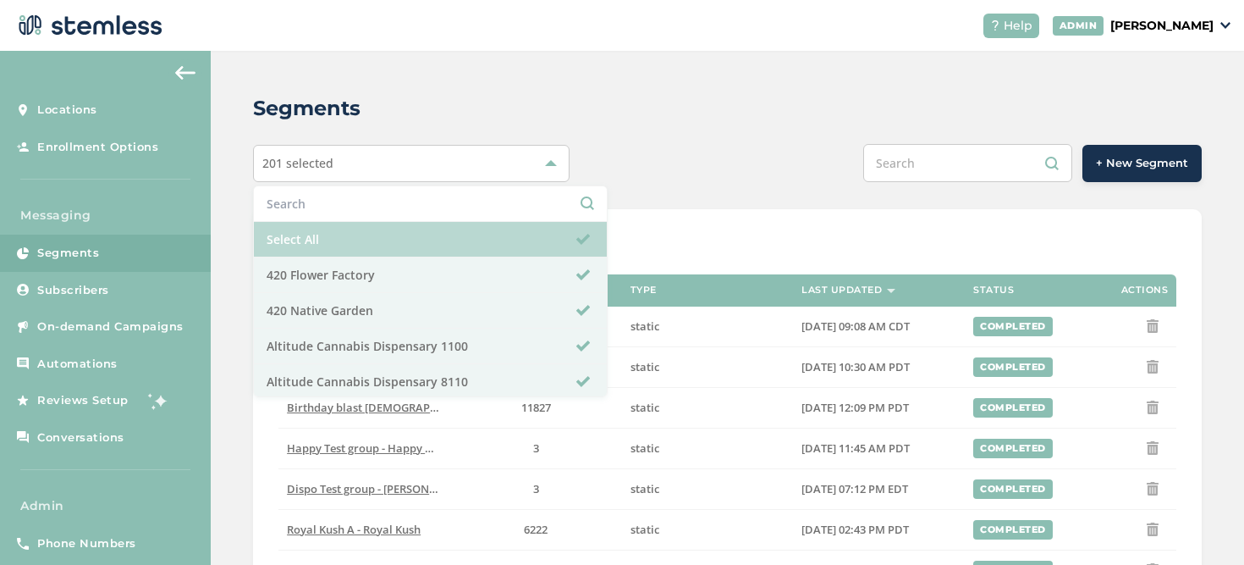
click at [312, 233] on li "Select All" at bounding box center [430, 240] width 353 height 36
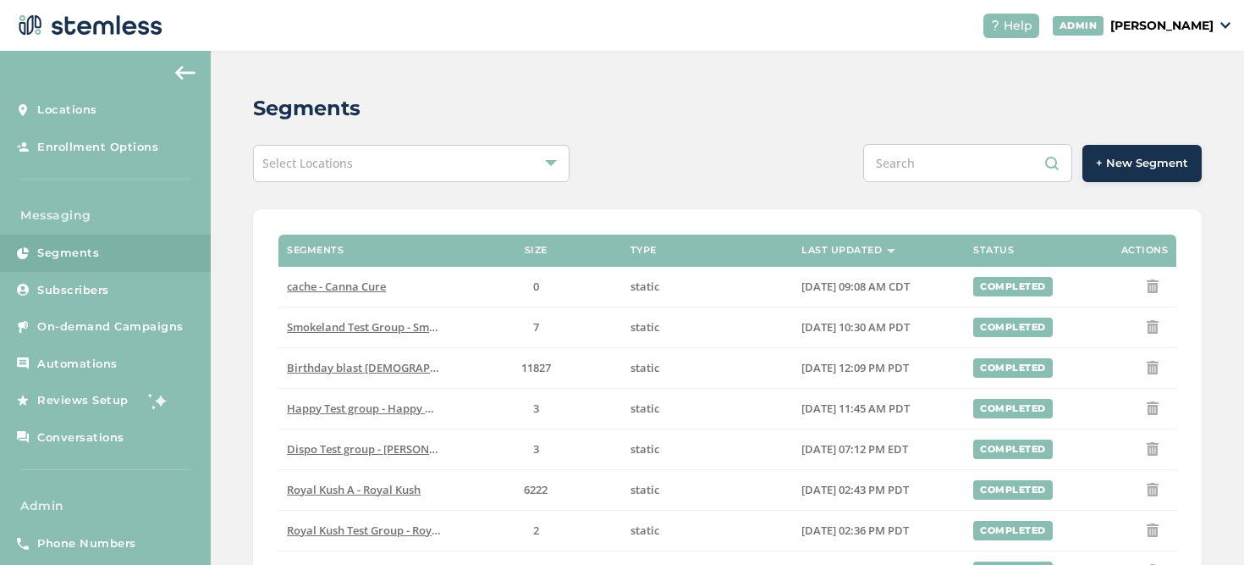
click at [420, 166] on div "Select Locations" at bounding box center [411, 163] width 317 height 37
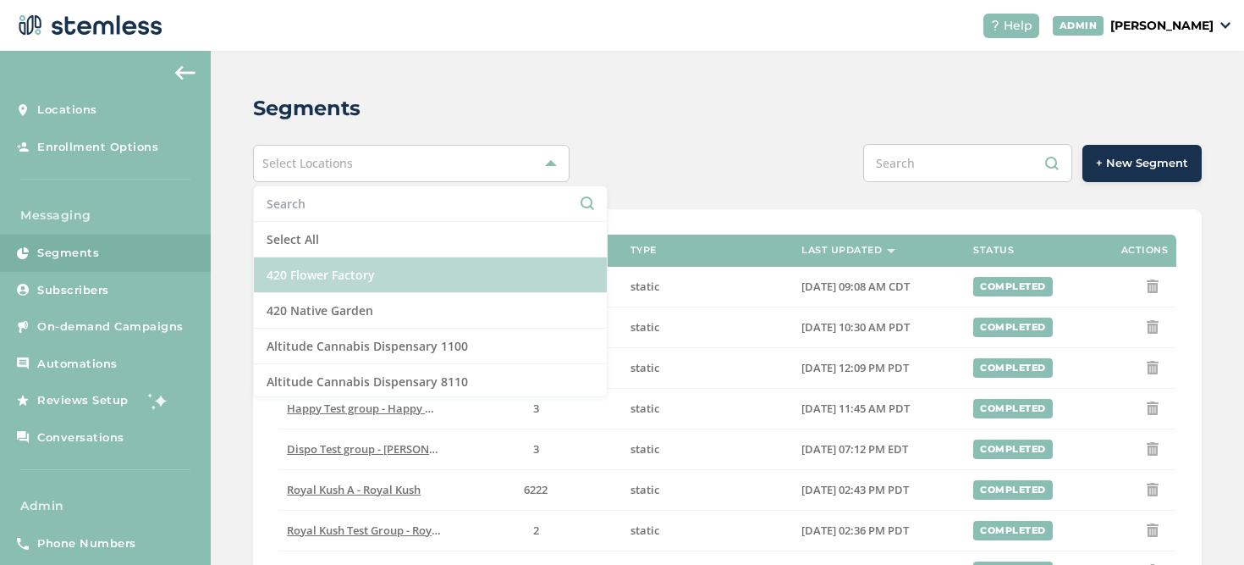
click at [330, 268] on li "420 Flower Factory" at bounding box center [430, 275] width 353 height 36
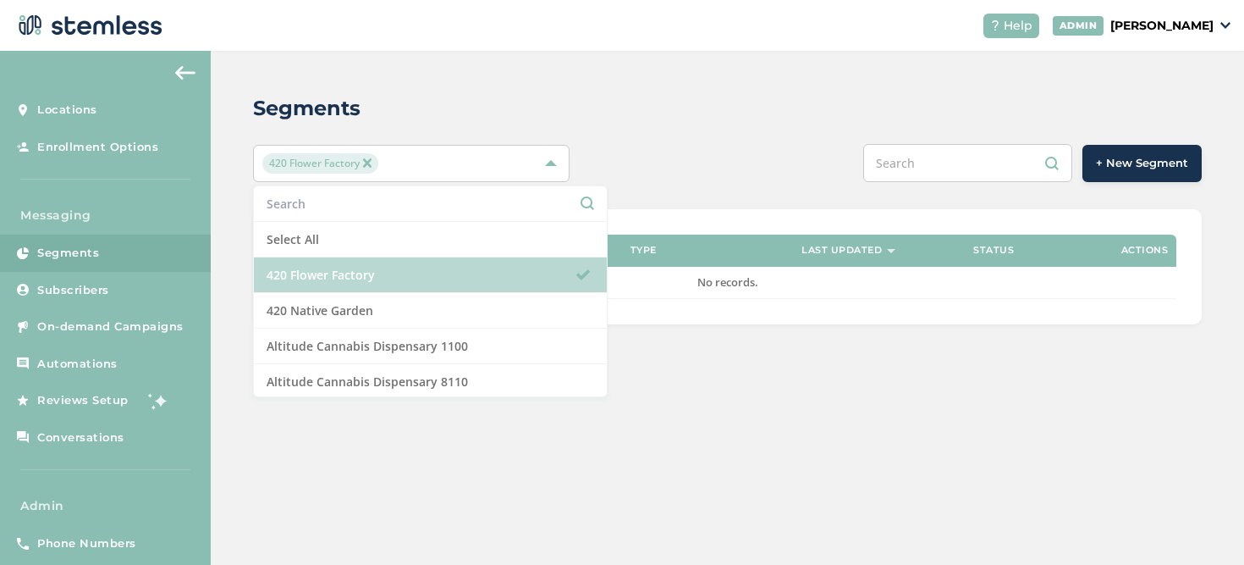
click at [330, 268] on li "420 Flower Factory" at bounding box center [430, 275] width 353 height 36
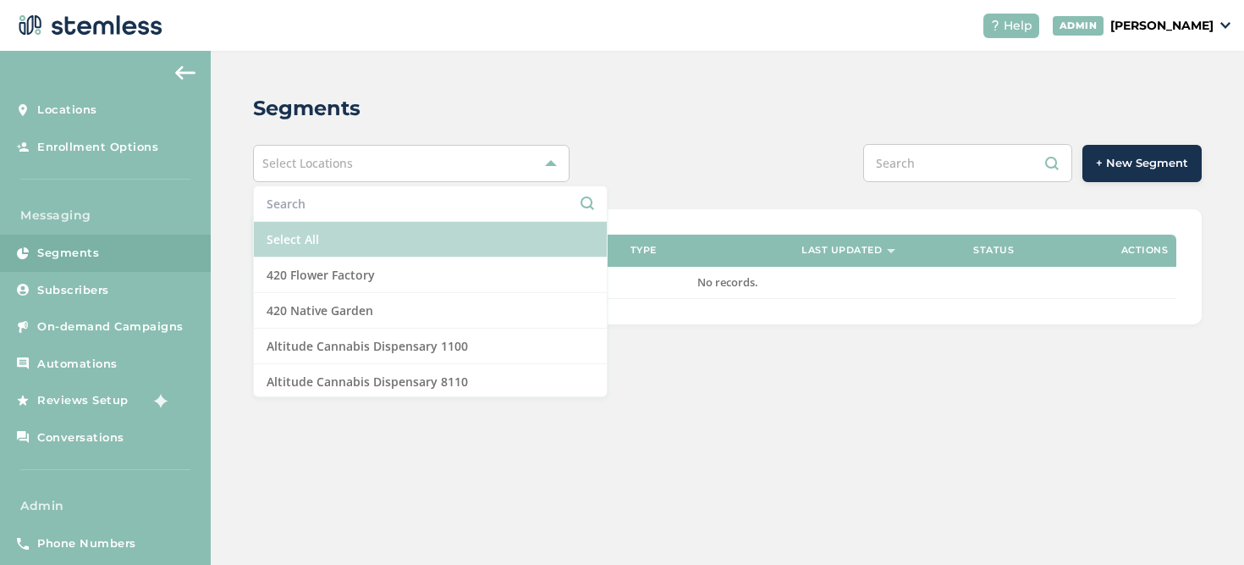
click at [325, 242] on li "Select All" at bounding box center [430, 240] width 353 height 36
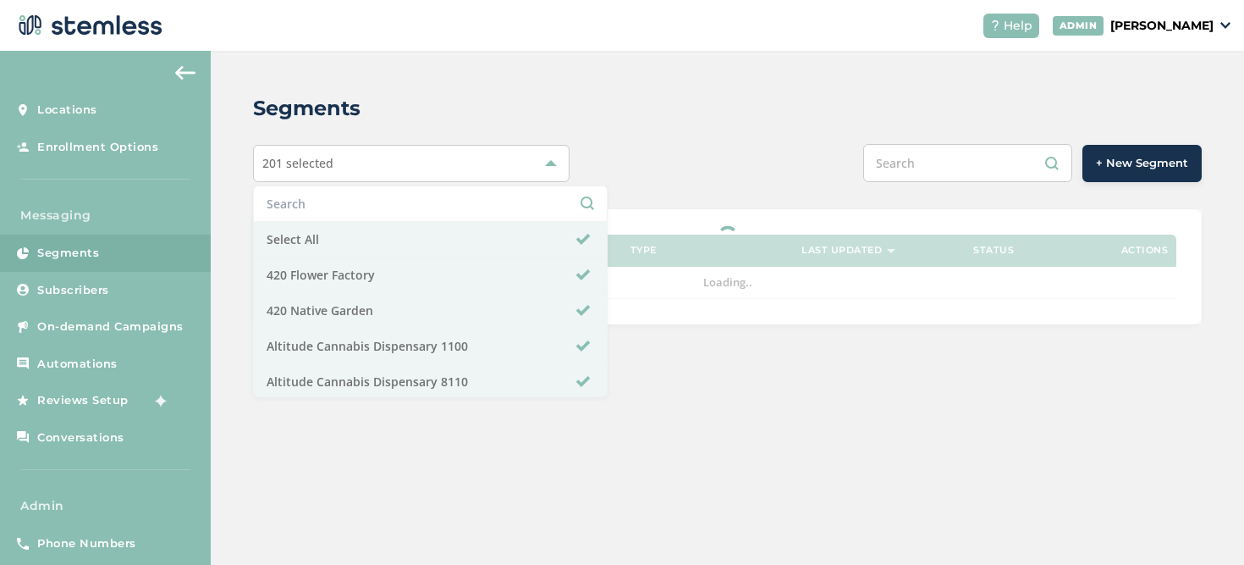
click at [682, 190] on div "Segments 201 selected Select All 420 Flower Factory 420 Native Garden Altitude …" at bounding box center [728, 209] width 1034 height 316
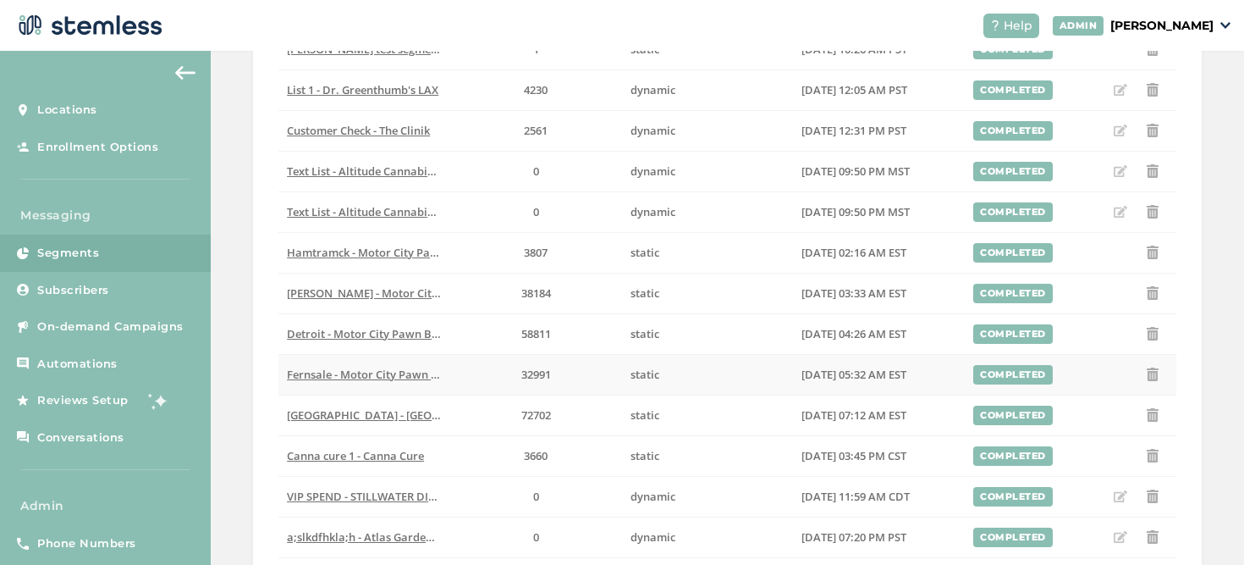
scroll to position [670, 0]
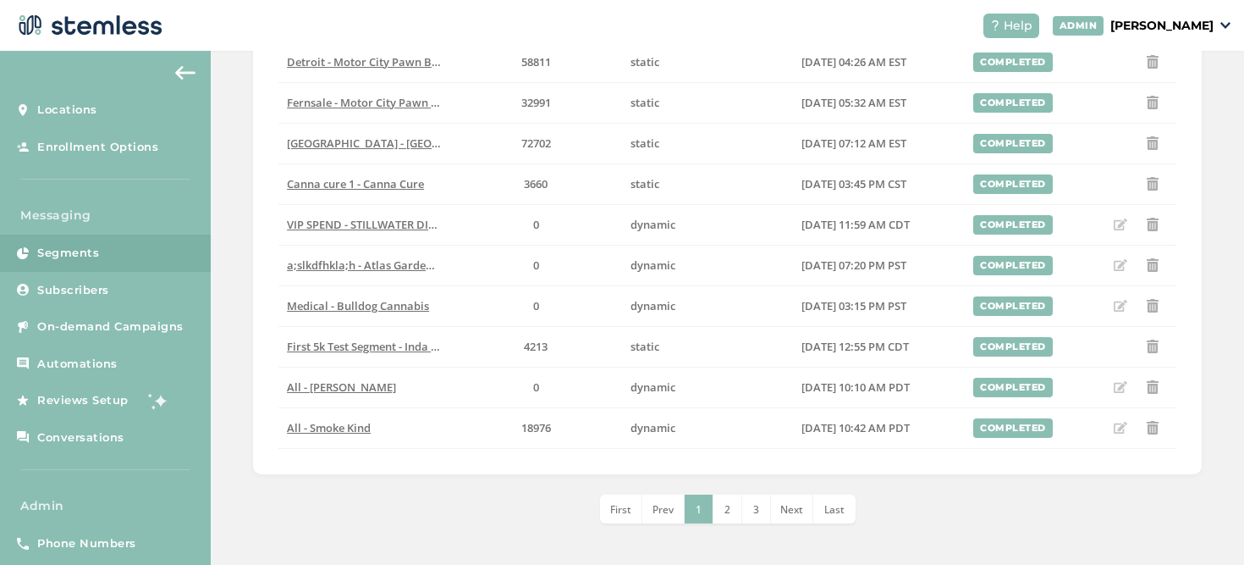
click at [714, 497] on li "2" at bounding box center [728, 508] width 29 height 29
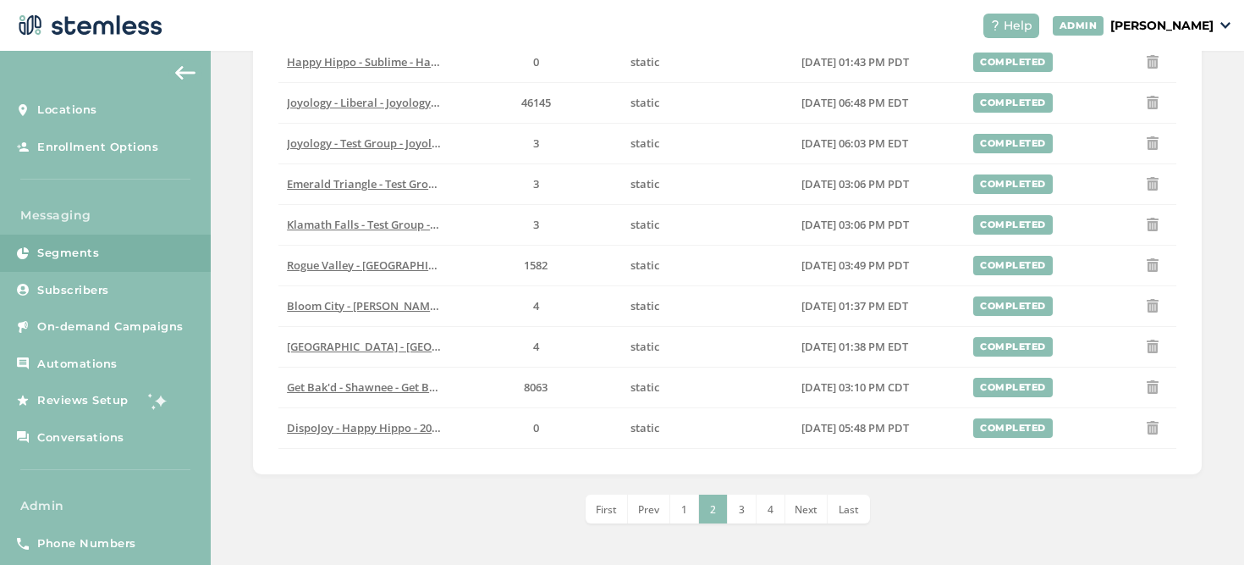
click at [757, 499] on li "4" at bounding box center [771, 508] width 29 height 29
click at [753, 505] on span "5" at bounding box center [756, 509] width 6 height 14
click at [759, 521] on li "6" at bounding box center [756, 508] width 29 height 29
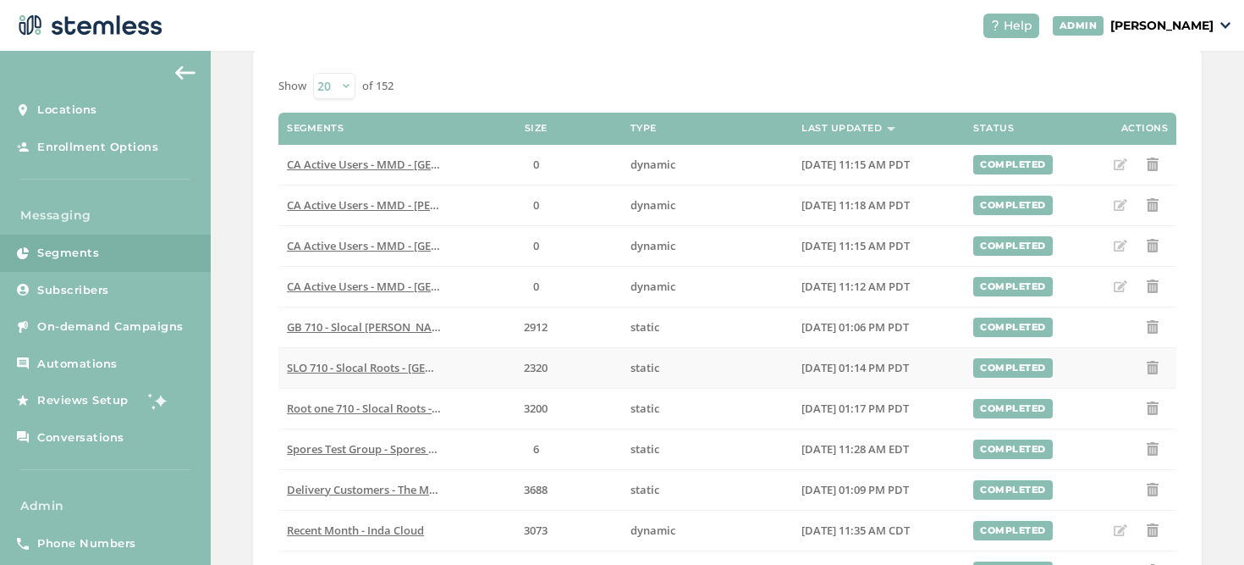
scroll to position [165, 0]
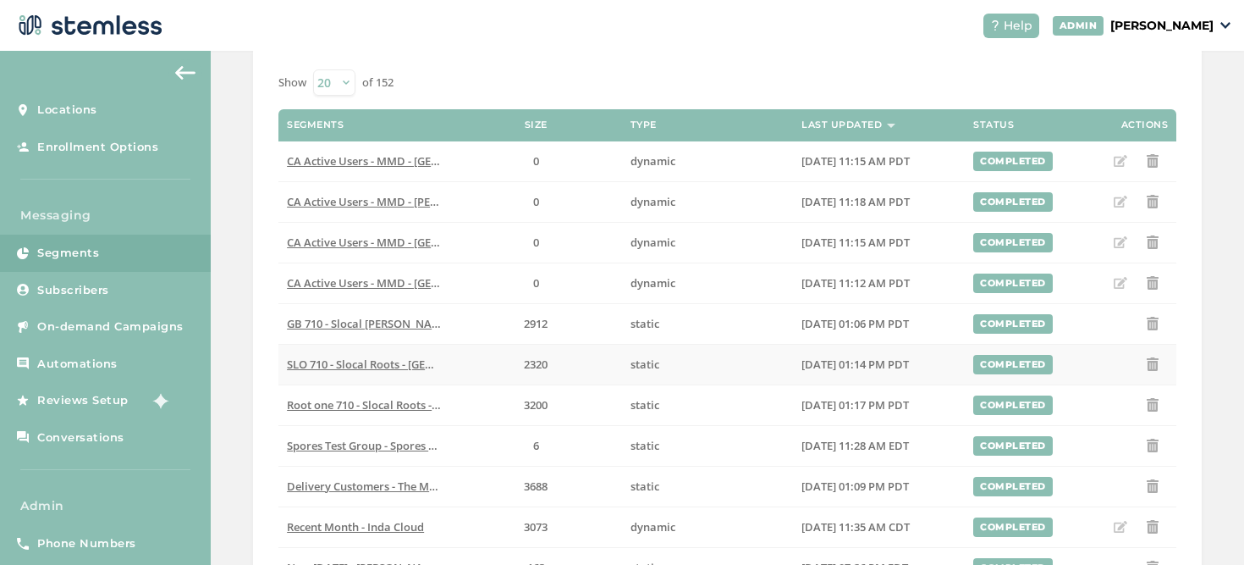
click at [399, 361] on span "SLO 710 - Slocal Roots - San Luis Obispo" at bounding box center [446, 363] width 318 height 15
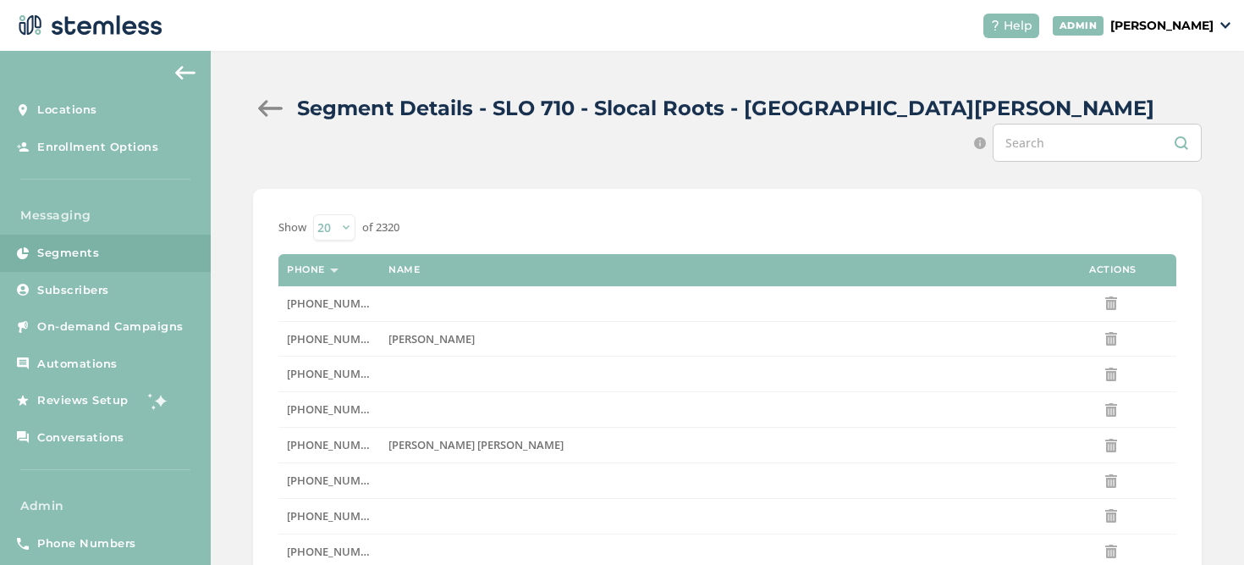
click at [269, 108] on div at bounding box center [270, 108] width 34 height 17
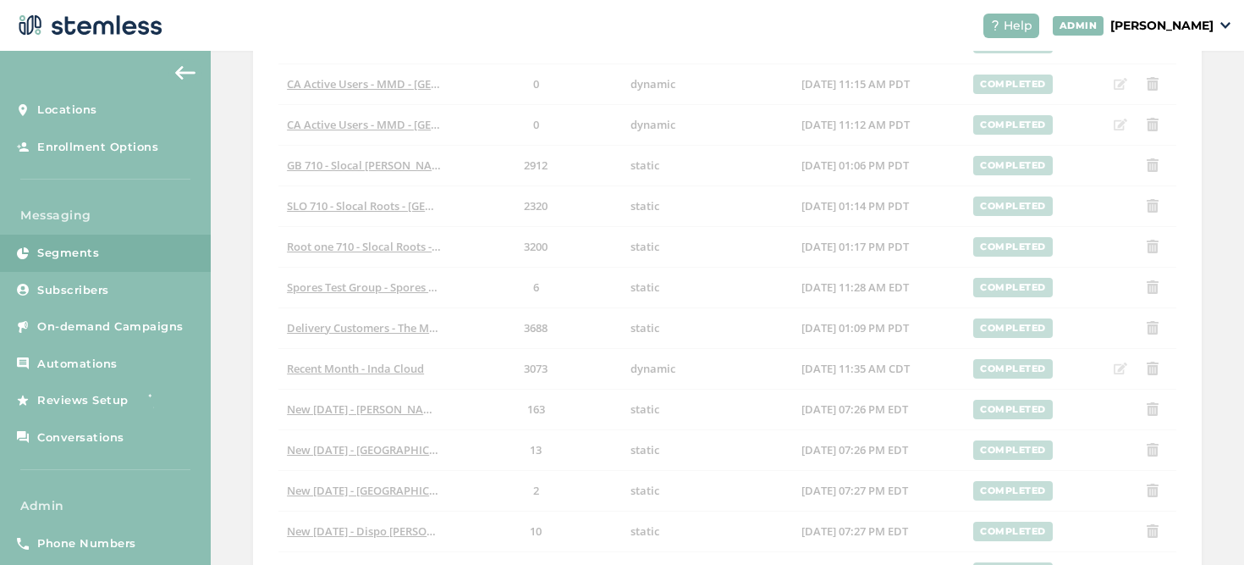
scroll to position [328, 0]
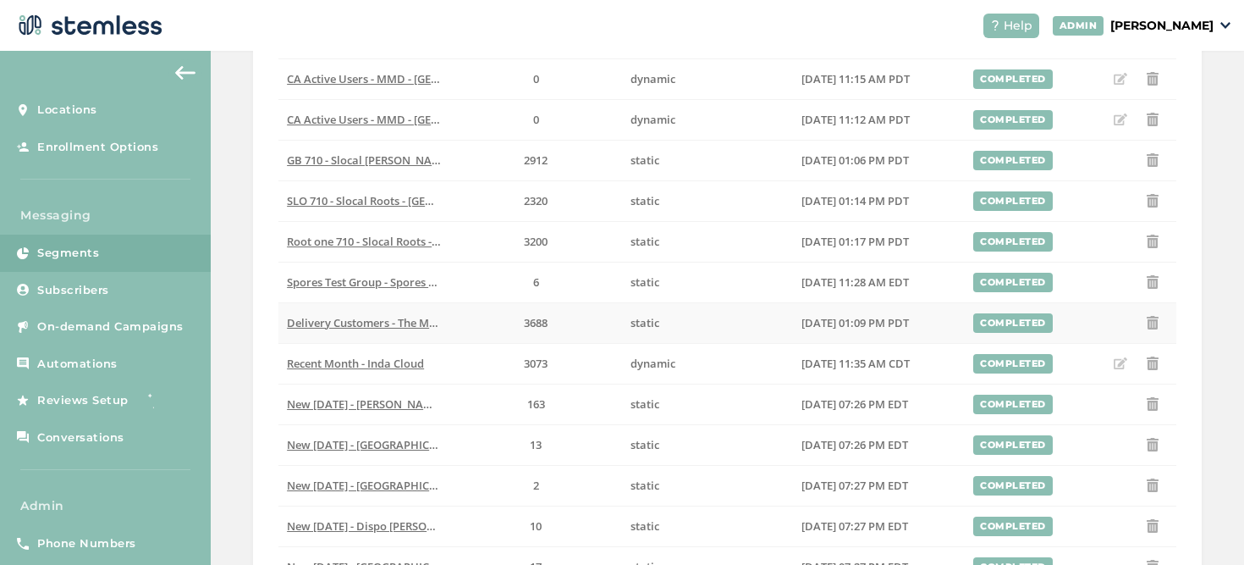
click at [354, 327] on span "Delivery Customers - The Micro Buddery" at bounding box center [392, 322] width 210 height 15
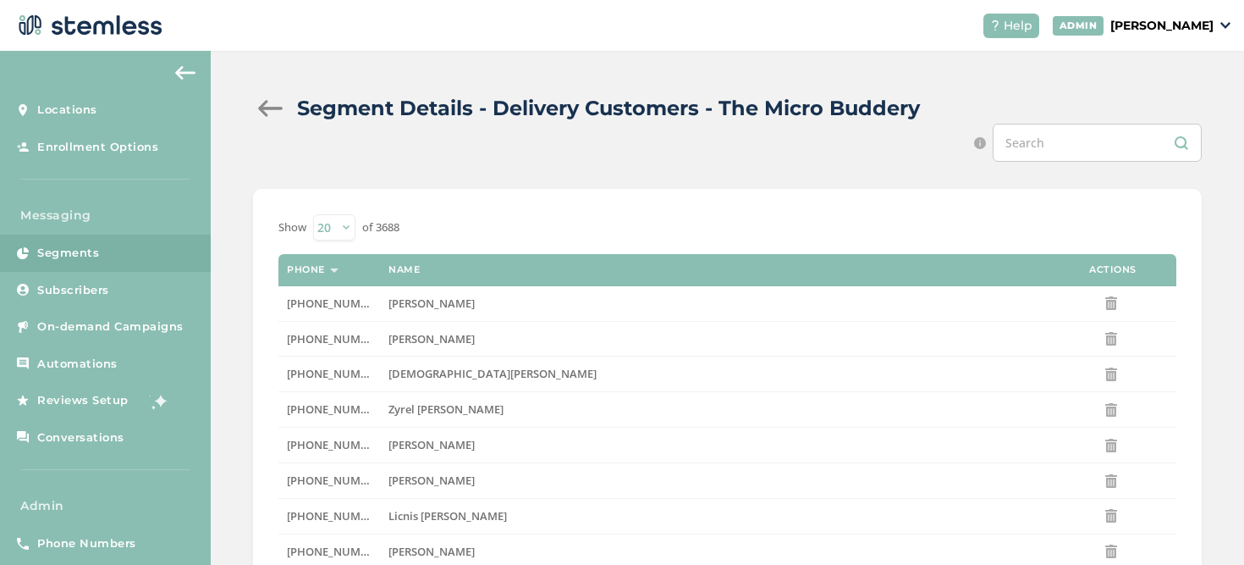
click at [269, 105] on div at bounding box center [270, 108] width 34 height 17
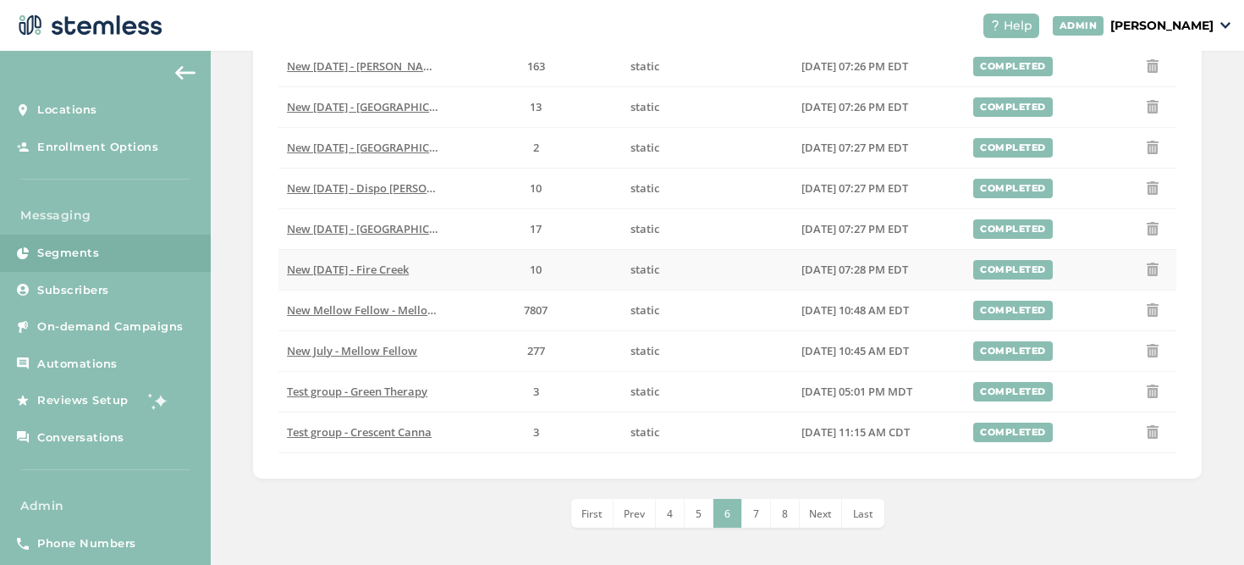
scroll to position [670, 0]
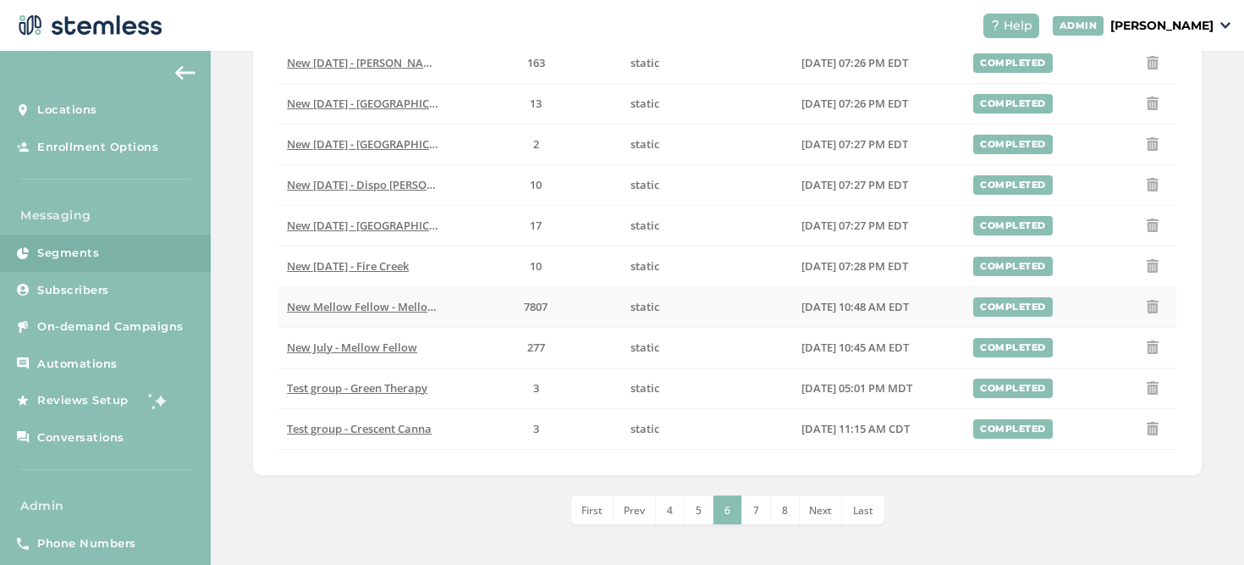
click at [399, 308] on span "New Mellow Fellow - Mellow Fellow" at bounding box center [380, 306] width 187 height 15
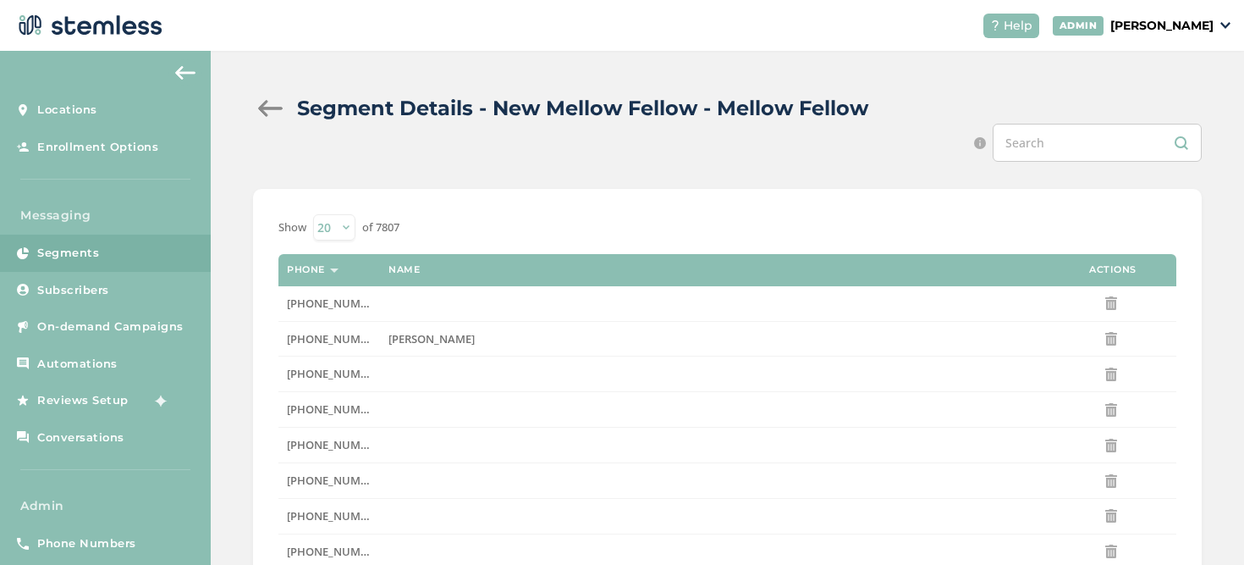
click at [1158, 19] on p "[PERSON_NAME]" at bounding box center [1162, 26] width 103 height 18
click at [1150, 116] on span "Impersonate" at bounding box center [1170, 122] width 83 height 17
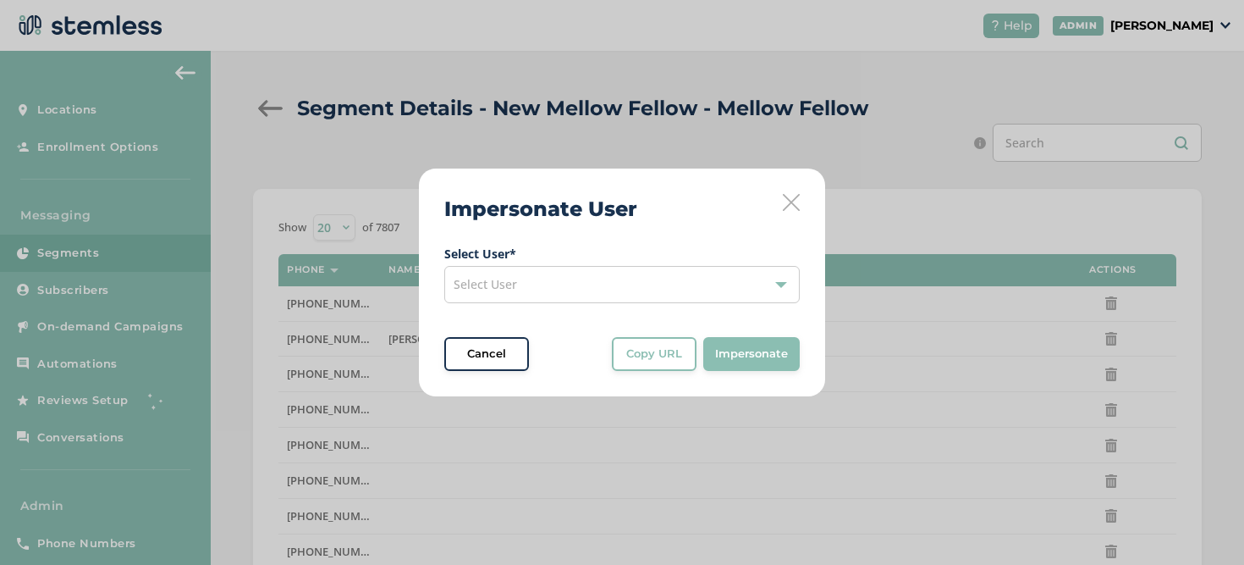
click at [664, 275] on div "Select User" at bounding box center [622, 284] width 356 height 37
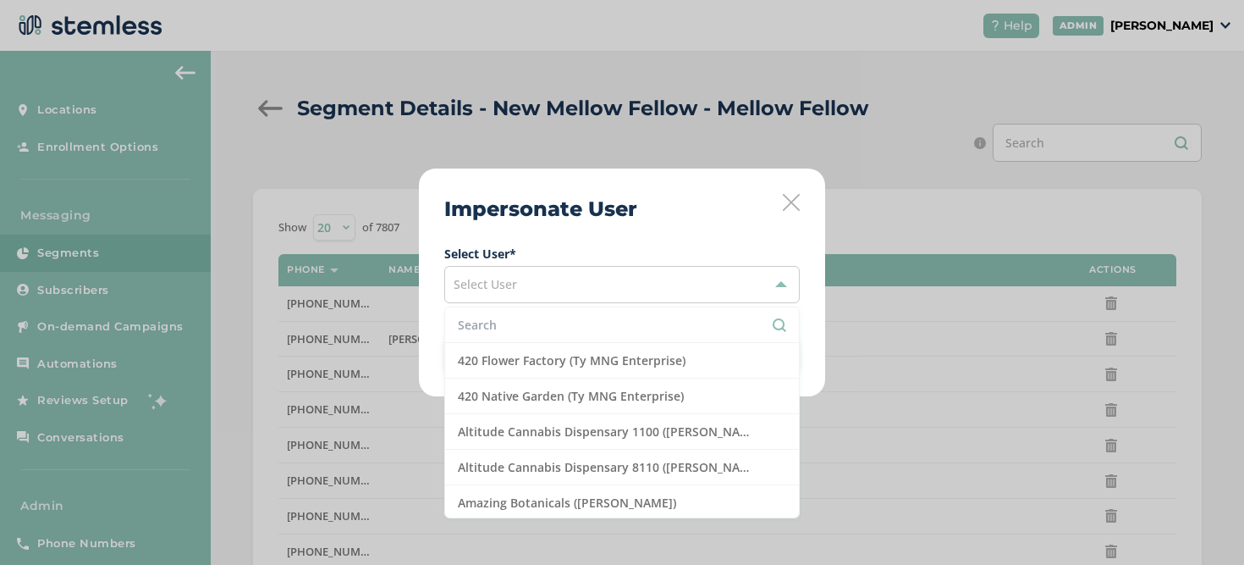
click at [626, 328] on input "text" at bounding box center [622, 325] width 328 height 18
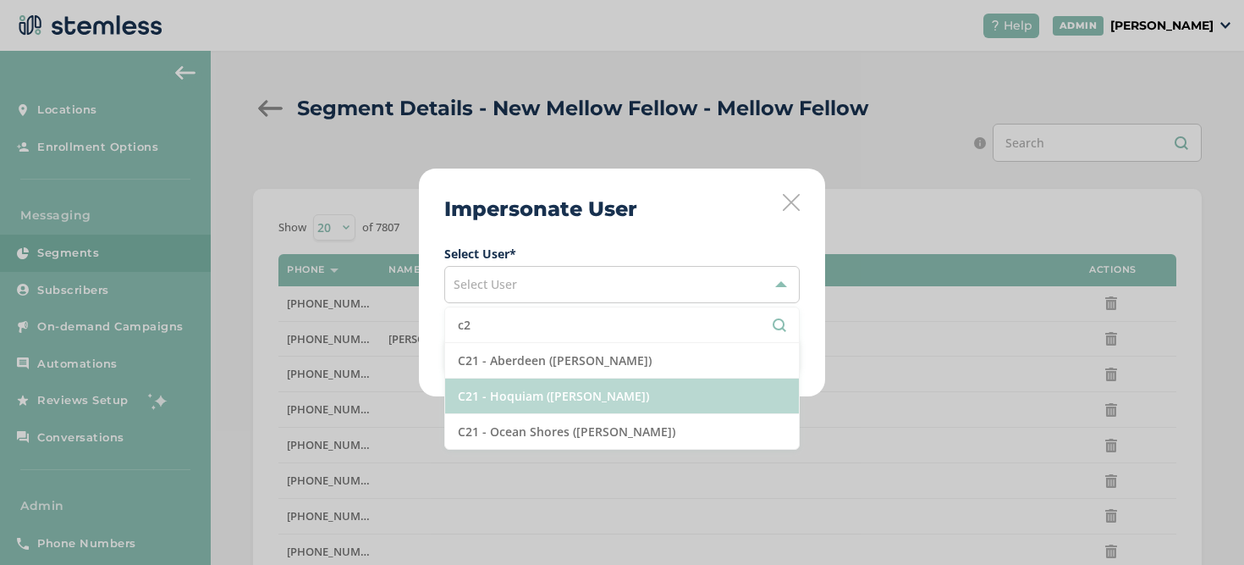
type input "c2"
click at [539, 387] on li "C21 - Hoquiam ([PERSON_NAME])" at bounding box center [622, 396] width 354 height 36
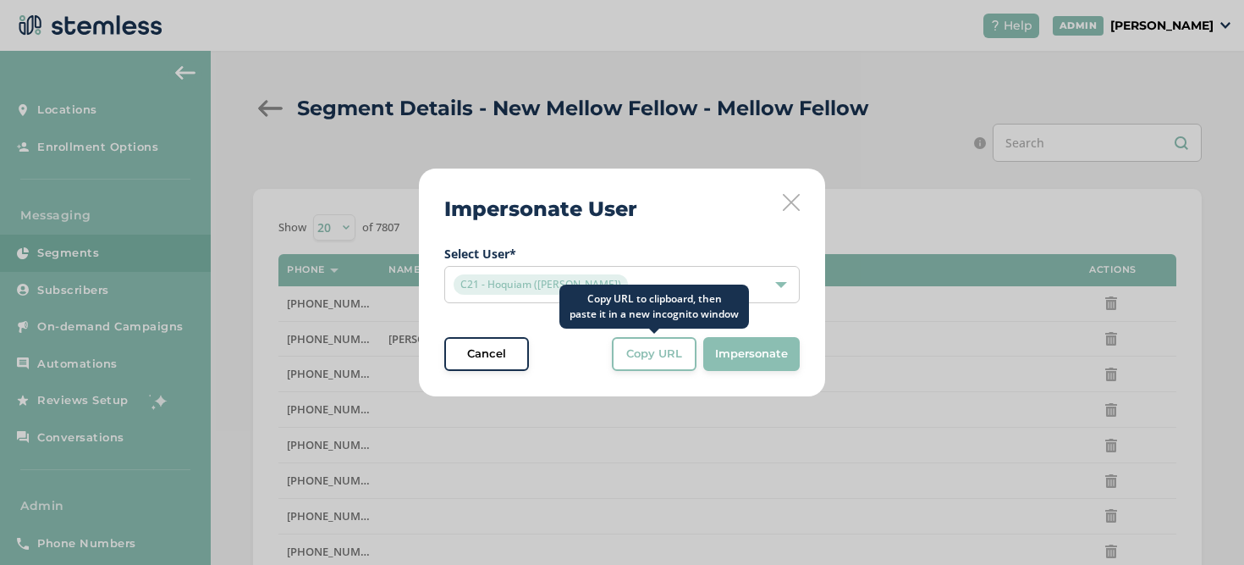
click at [626, 367] on button "Copy URL" at bounding box center [654, 354] width 85 height 34
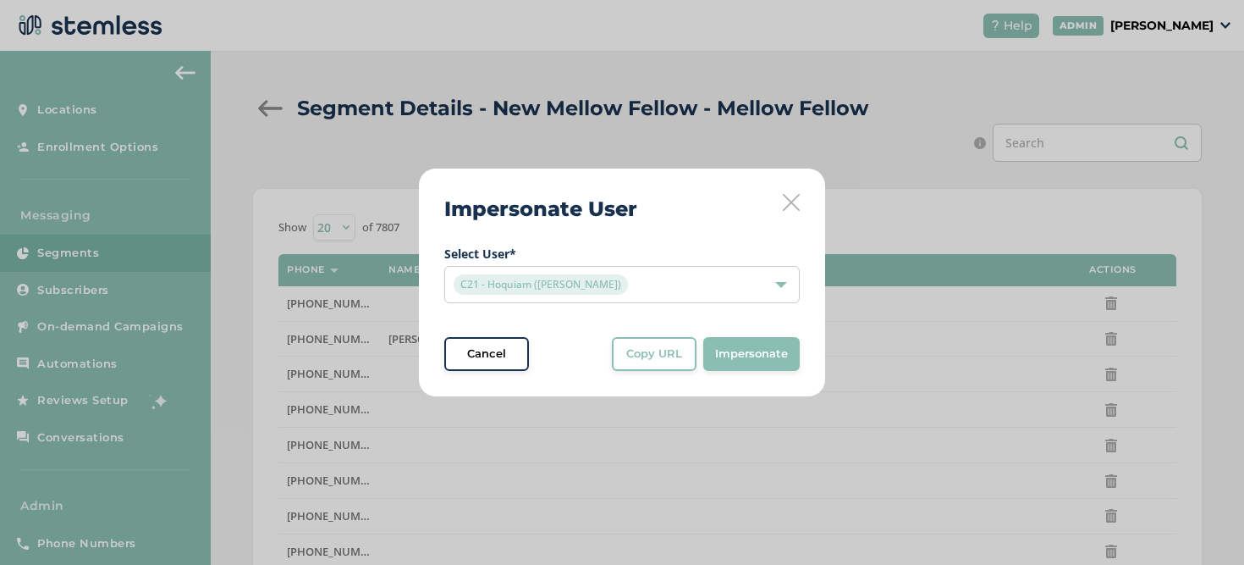
click at [790, 200] on icon at bounding box center [791, 202] width 17 height 17
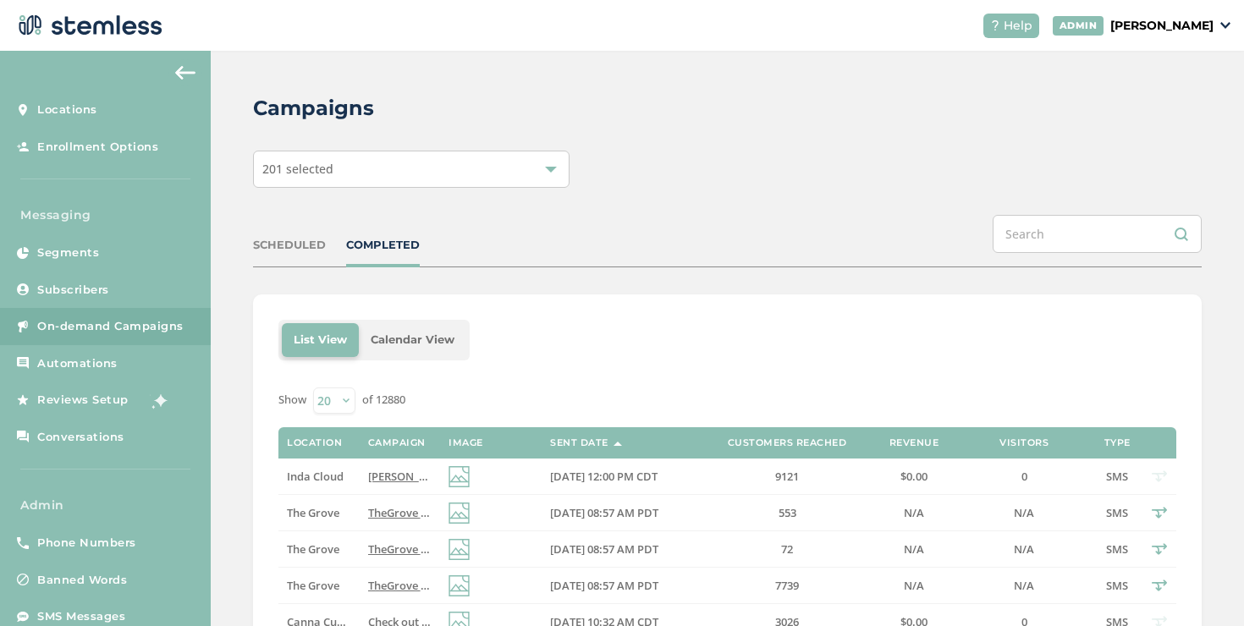
scroll to position [102, 0]
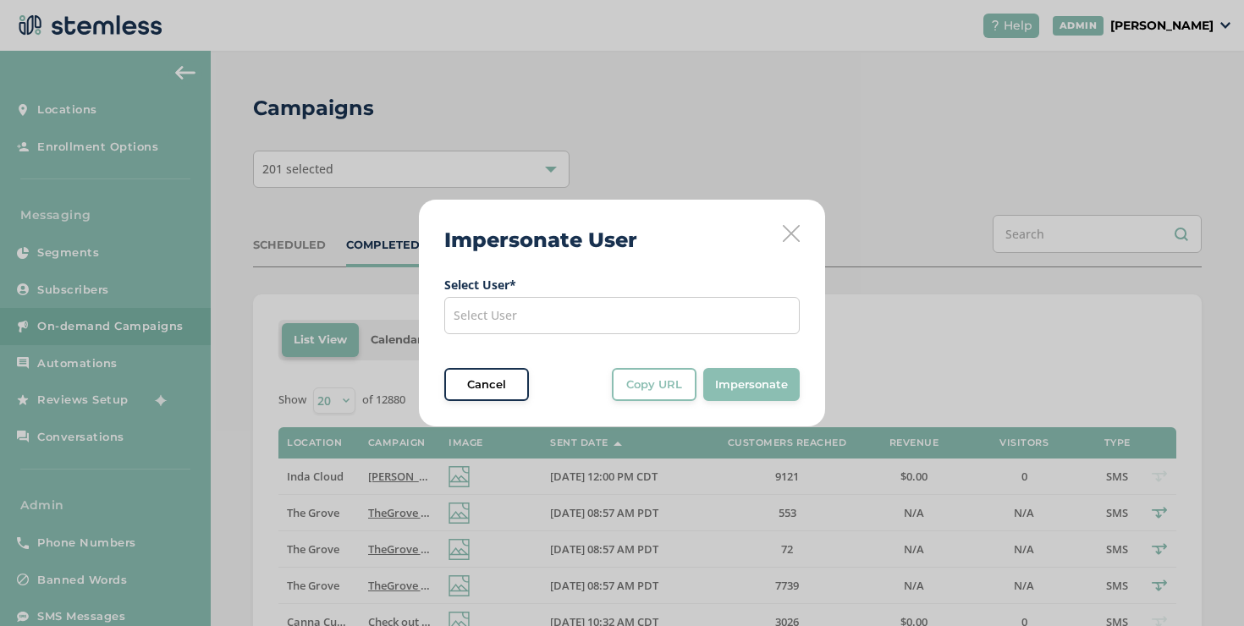
scroll to position [102, 0]
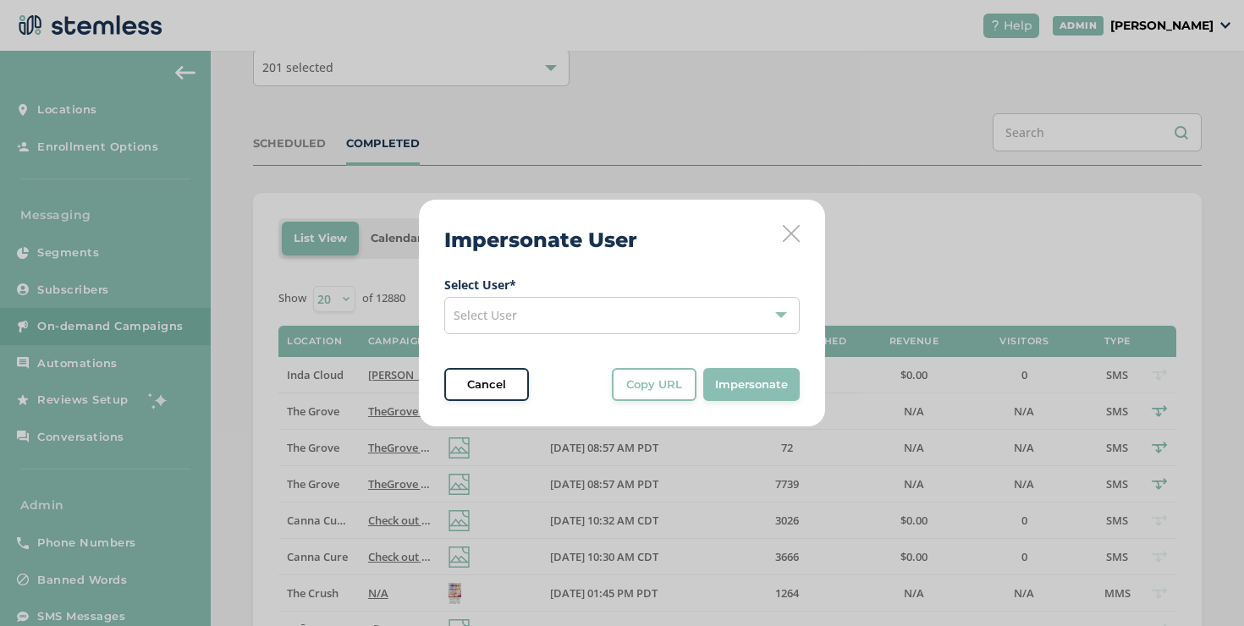
click at [648, 306] on div "Select User" at bounding box center [622, 315] width 356 height 37
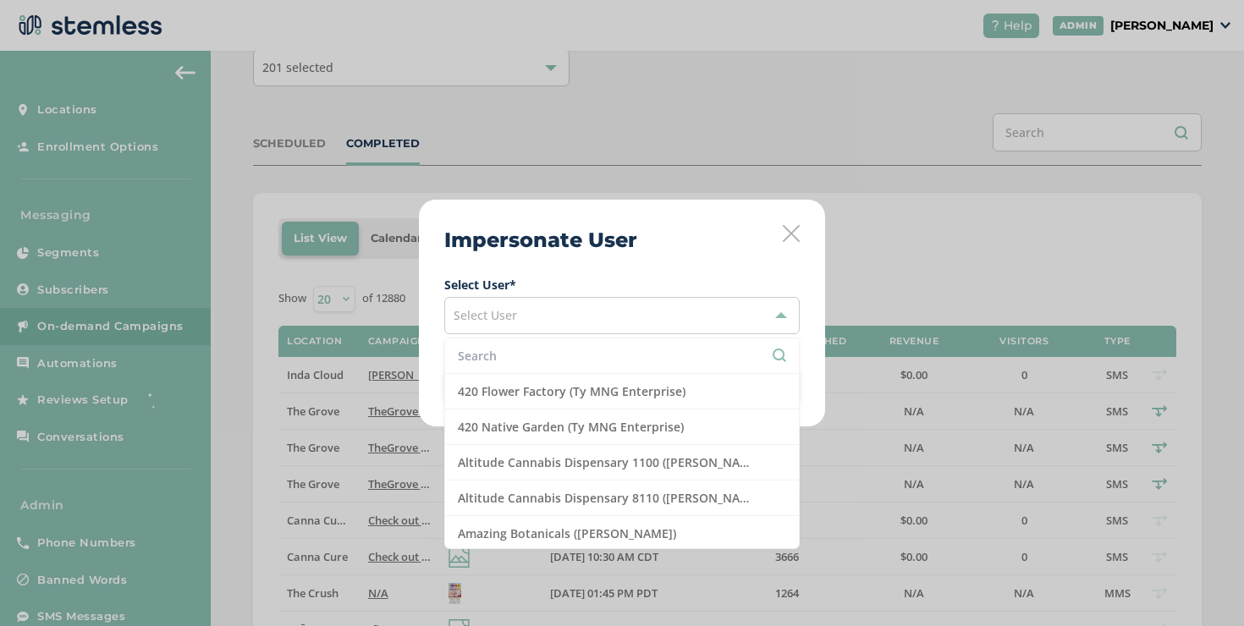
click at [551, 348] on input "text" at bounding box center [622, 356] width 328 height 18
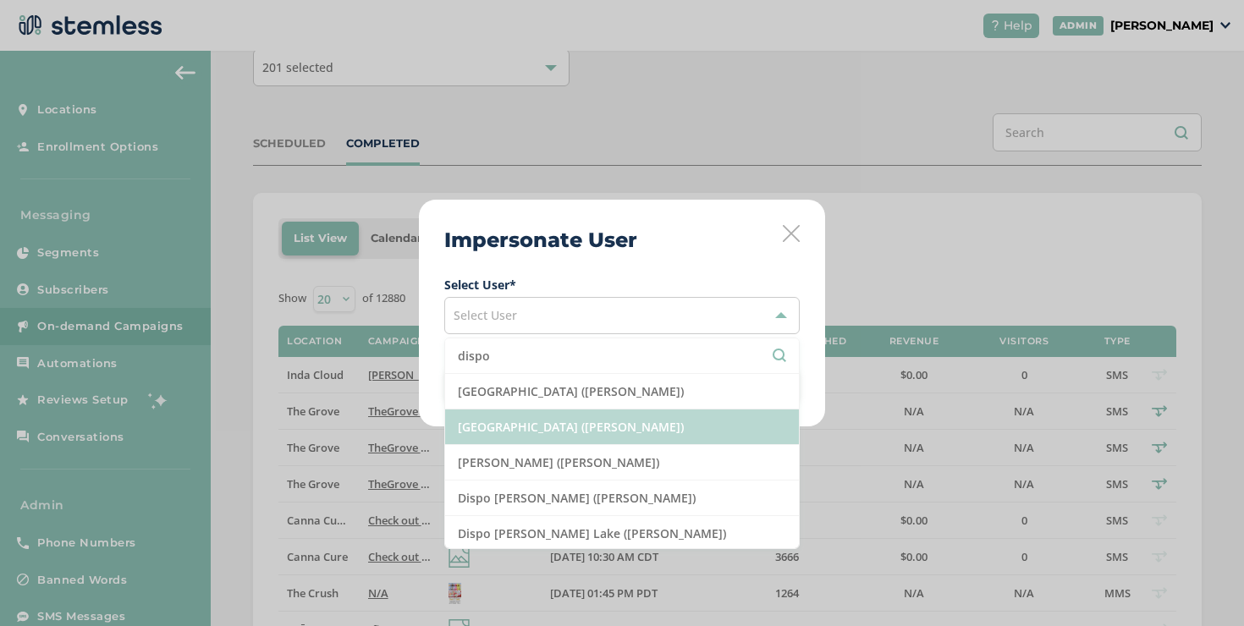
type input "dispo"
click at [543, 422] on li "[GEOGRAPHIC_DATA] ([PERSON_NAME])" at bounding box center [622, 428] width 354 height 36
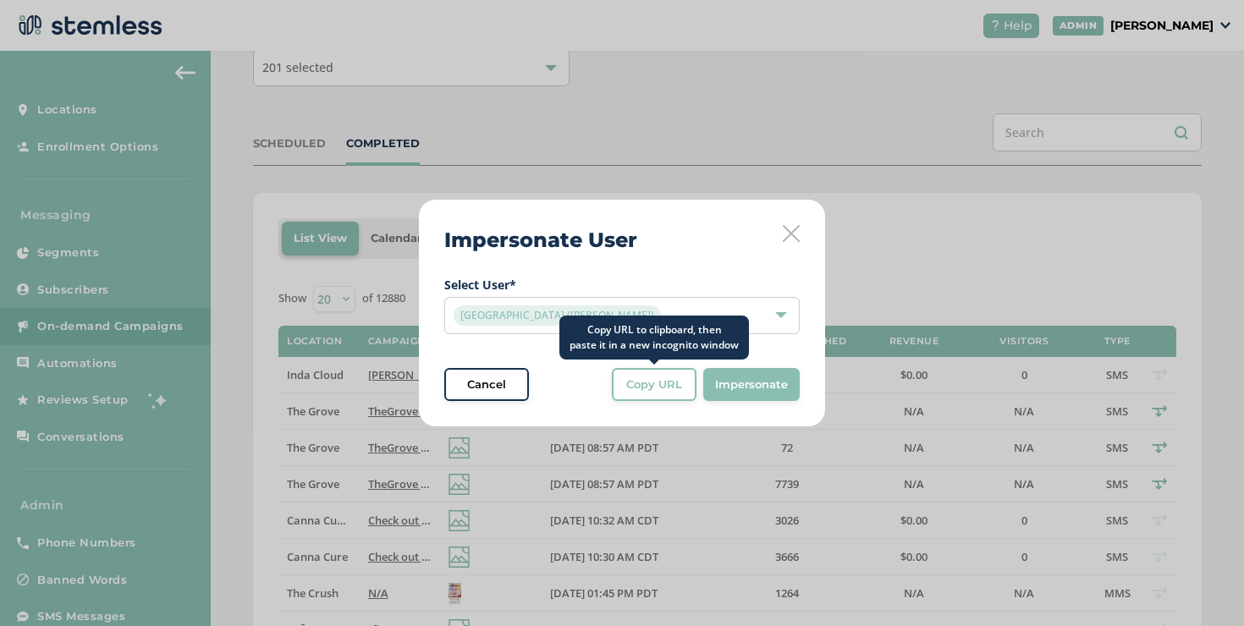
click at [637, 386] on span "Copy URL" at bounding box center [654, 385] width 56 height 17
